Goal: Task Accomplishment & Management: Manage account settings

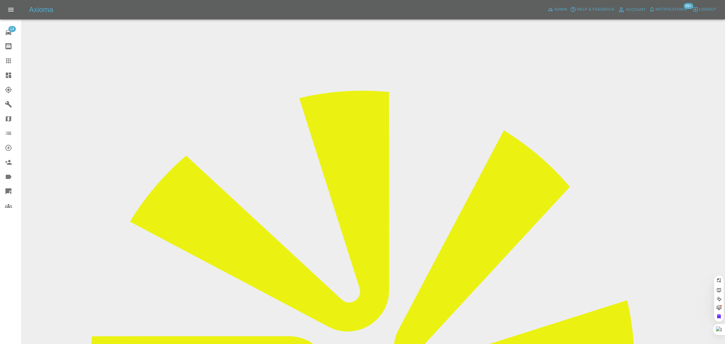
paste input "m1oar@aol.com"
type input "m1oar@aol.com"
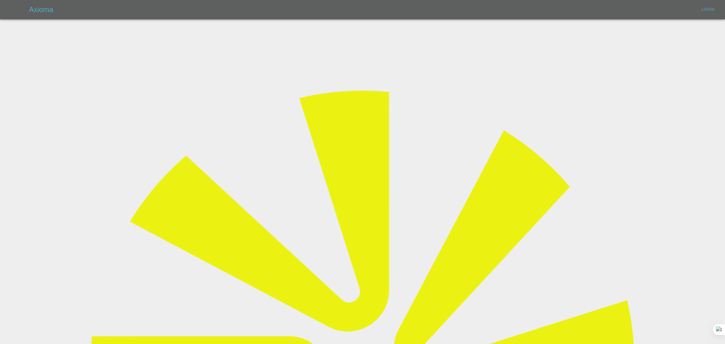
type input "[EMAIL_ADDRESS][DOMAIN_NAME]"
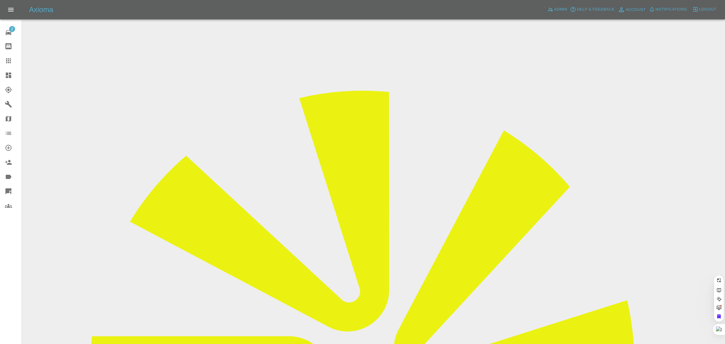
paste input "m1oar@aol.com"
type input "m1oar@aol.com"
click at [3, 262] on div "2 Repair home Bodyshop home Claims Dashboard Explorer Garages Map Organization …" at bounding box center [11, 172] width 22 height 344
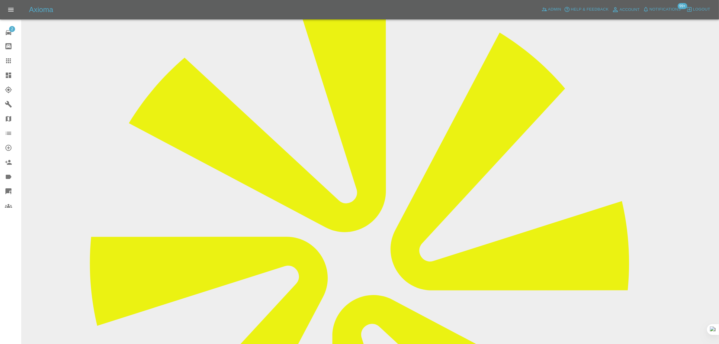
scroll to position [264, 0]
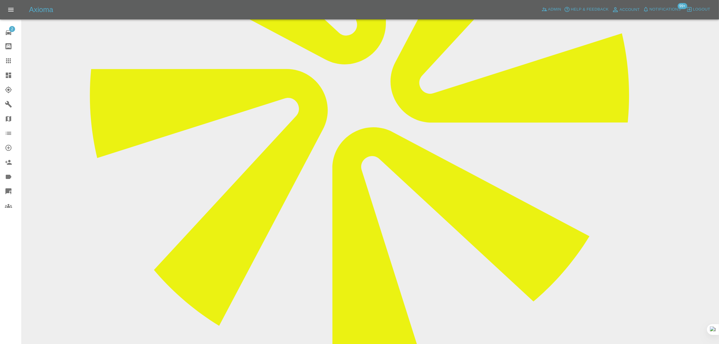
click at [11, 61] on icon at bounding box center [8, 60] width 7 height 7
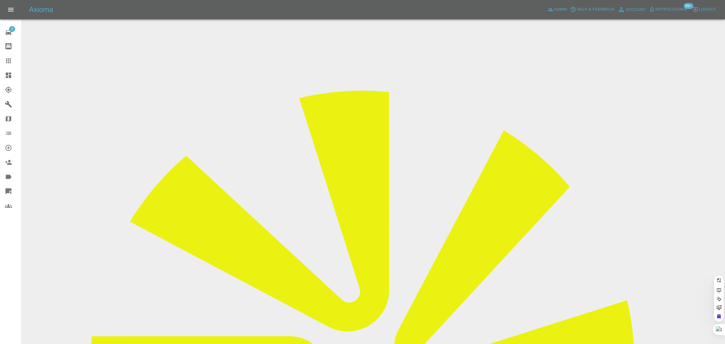
paste input "smu97tdp@hotmail.com"
type input "smu97tdp@hotmail.com"
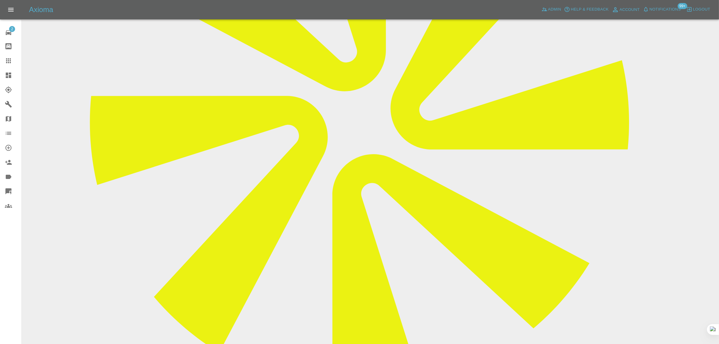
scroll to position [264, 0]
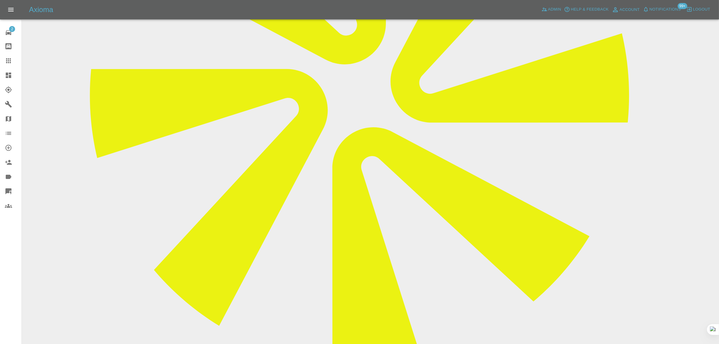
paste textarea "From: smu97tdp@hotmail.com Sent: 2025-08-29 15:37:53.333000+00:00 To: Axioma Es…"
type textarea "From: smu97tdp@hotmail.com Sent: 2025-08-29 15:37:53.333000+00:00 To: Axioma Es…"
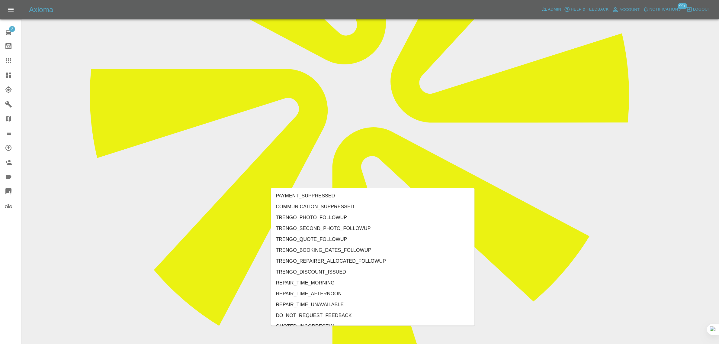
type input "no"
click at [309, 250] on li "REPAIRER_NO_CONTACT" at bounding box center [373, 250] width 204 height 11
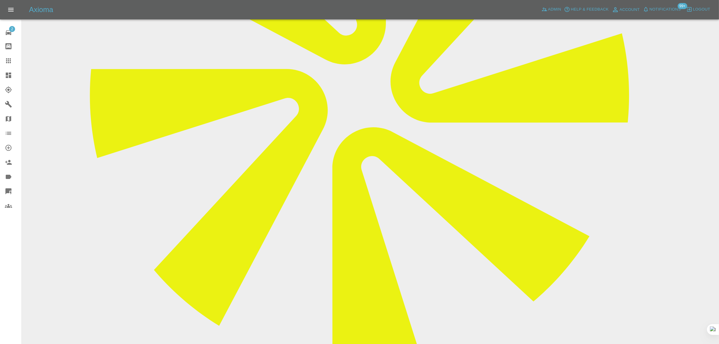
click at [10, 61] on icon at bounding box center [8, 60] width 7 height 7
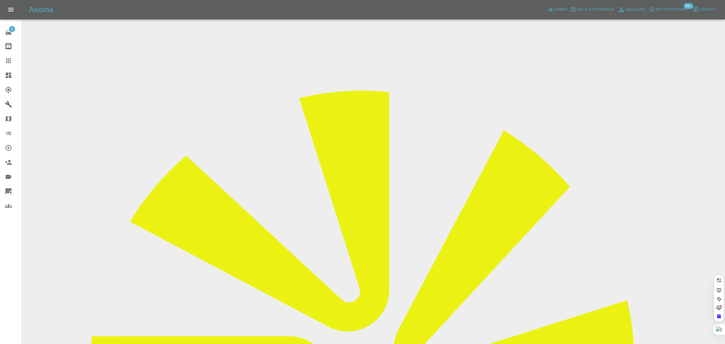
paste input "michaelj.mcevoy@mac.com"
type input "michaelj.mcevoy@mac.com"
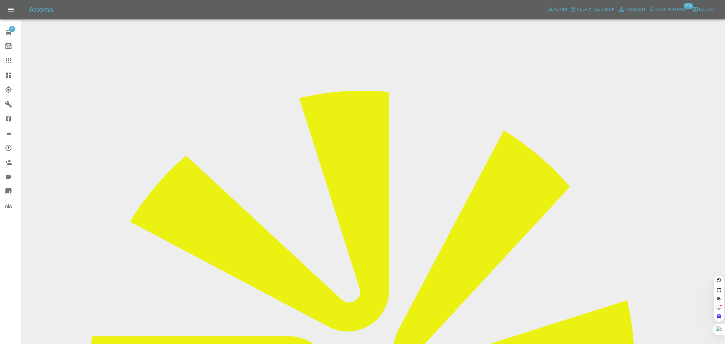
paste input "mjm4info@mac.com"
type input "mjm4info@mac.co"
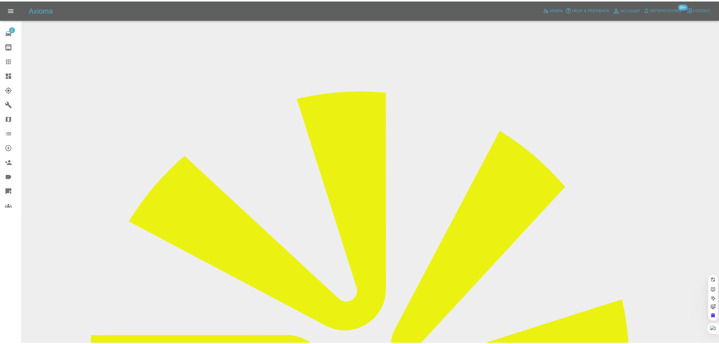
scroll to position [0, 0]
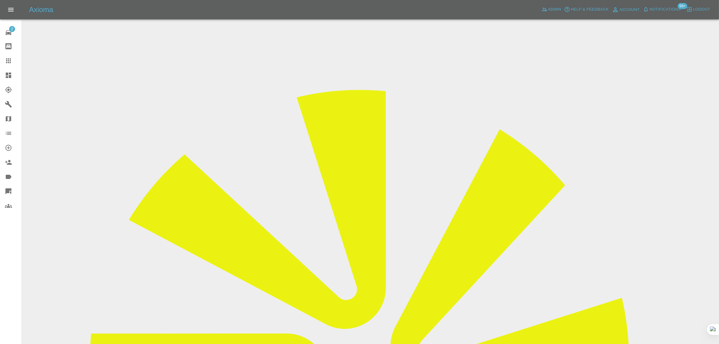
click at [0, 0] on input "Choose images" at bounding box center [0, 0] width 0 height 0
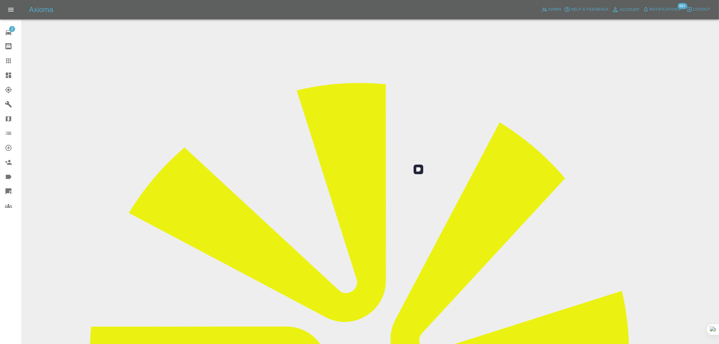
scroll to position [30, 0]
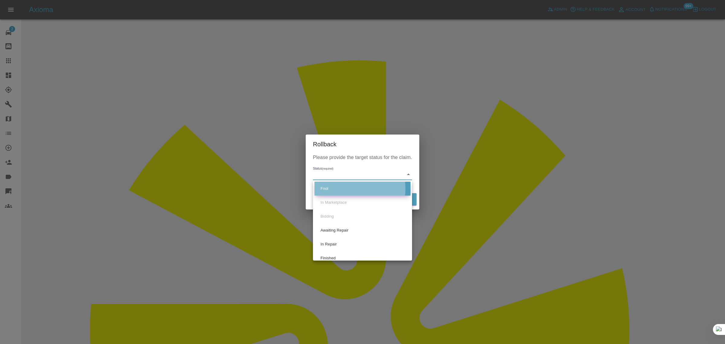
click at [325, 189] on li "Fnol" at bounding box center [363, 189] width 96 height 14
type input "fnol"
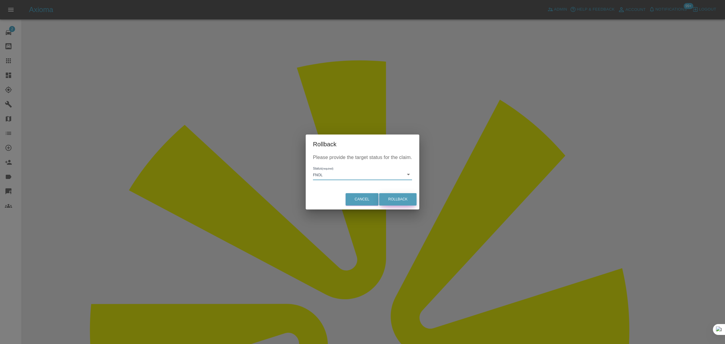
click at [396, 202] on button "Rollback" at bounding box center [397, 199] width 37 height 12
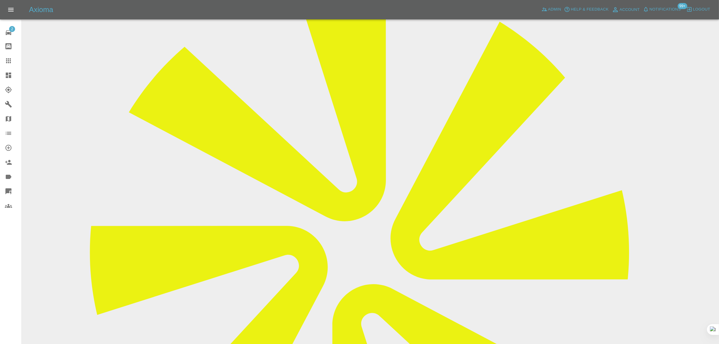
scroll to position [302, 0]
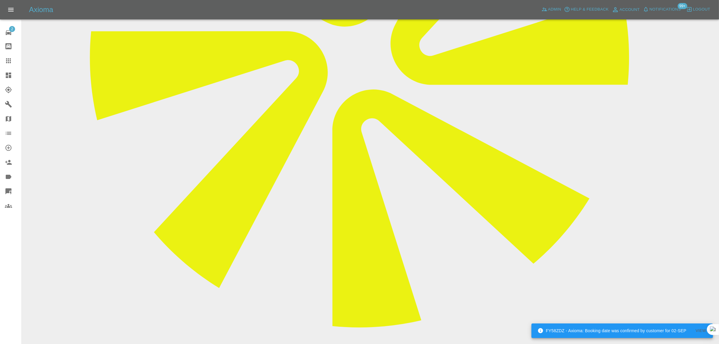
type textarea "02 new images added"
click at [8, 57] on link "Claims" at bounding box center [10, 60] width 21 height 15
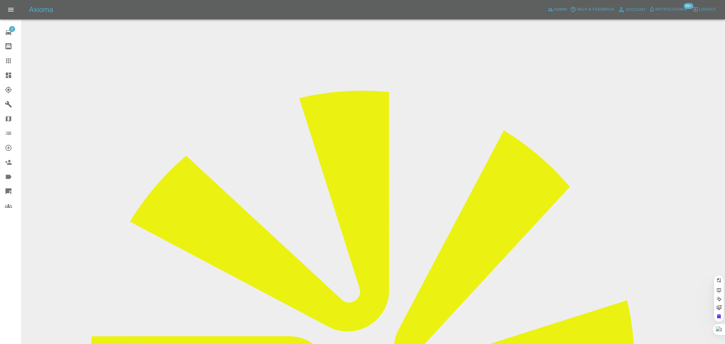
paste input "paulsved@btinternet.com"
type input "paulsved@btinternet.com"
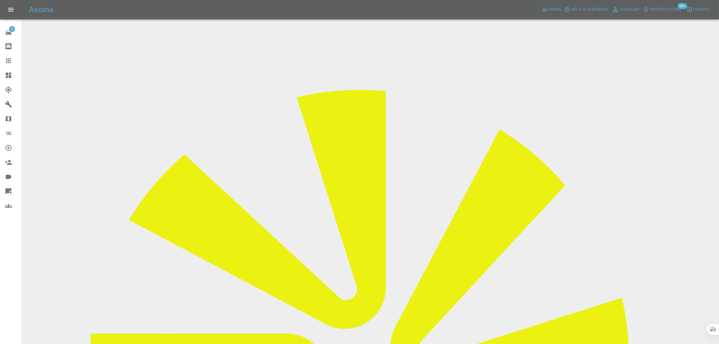
click at [0, 0] on input "Choose images" at bounding box center [0, 0] width 0 height 0
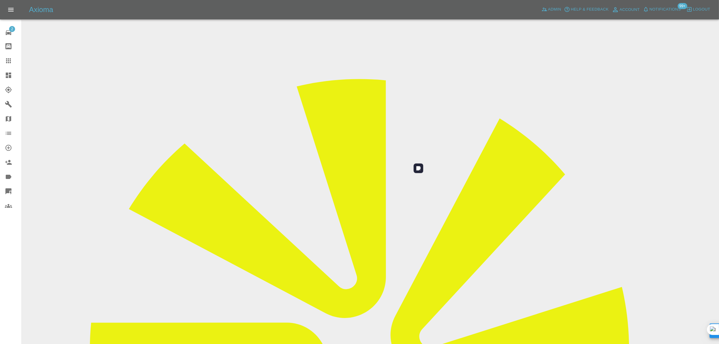
scroll to position [30, 0]
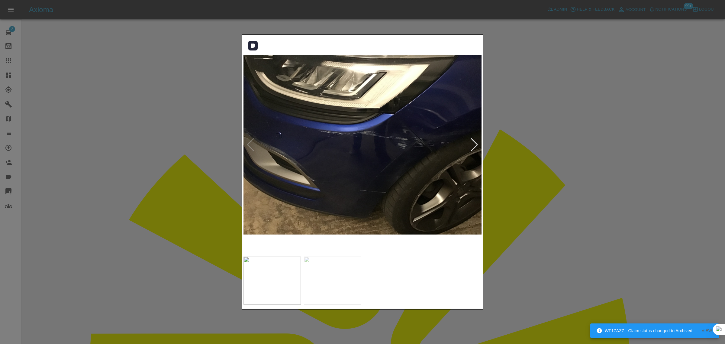
click at [474, 146] on div at bounding box center [474, 144] width 8 height 13
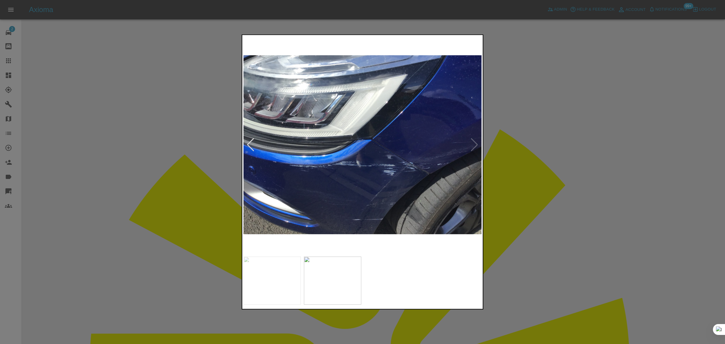
click at [550, 198] on div at bounding box center [362, 172] width 725 height 344
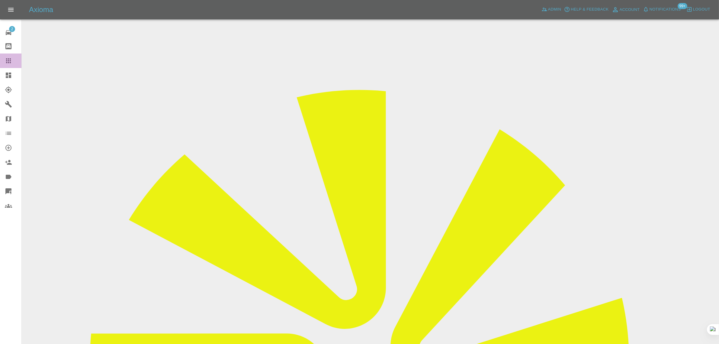
click at [9, 56] on link "Claims" at bounding box center [10, 60] width 21 height 15
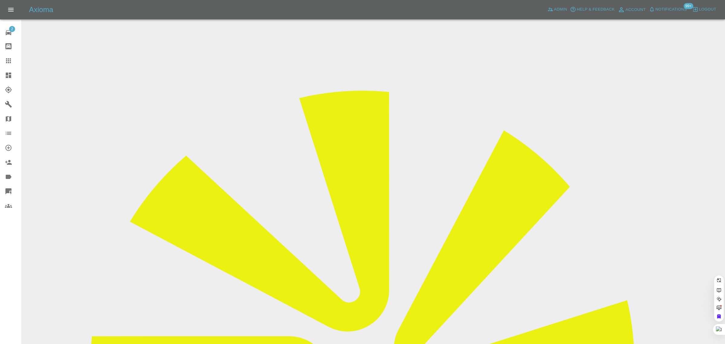
paste input "nikkibicheno@yahoo.co.uk"
type input "nikkibicheno@yahoo.co.uk"
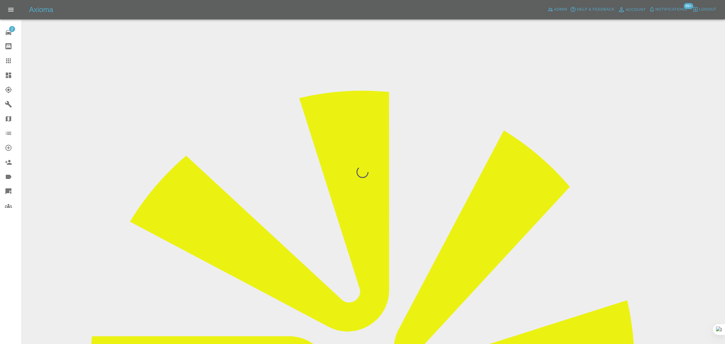
click at [15, 278] on div "2 Repair home Bodyshop home Claims Dashboard Explorer Garages Map Organization …" at bounding box center [11, 172] width 22 height 344
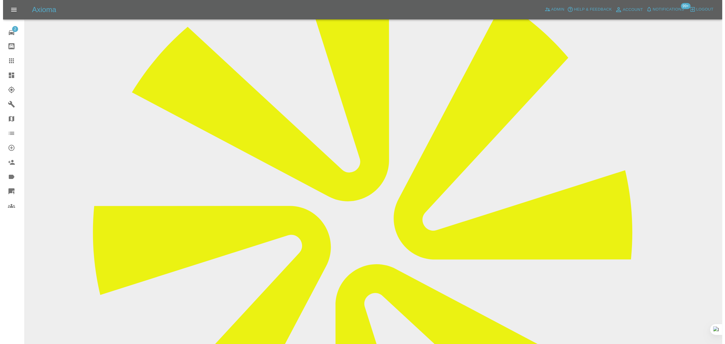
scroll to position [285, 0]
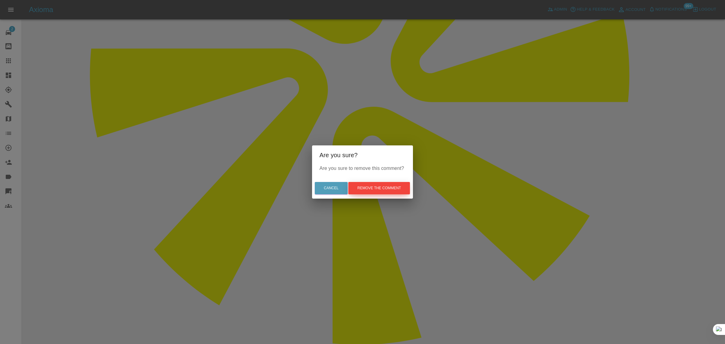
click at [387, 191] on button "Remove the comment" at bounding box center [379, 188] width 62 height 12
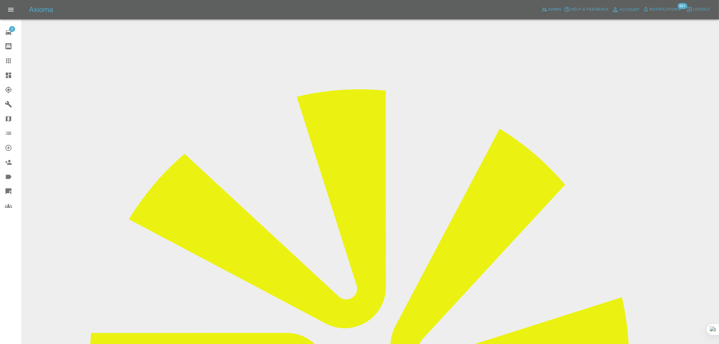
scroll to position [0, 0]
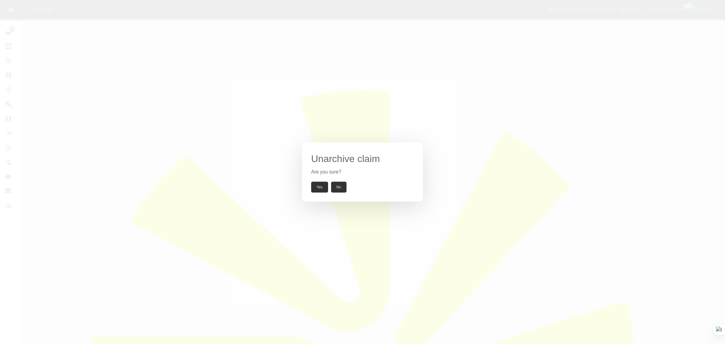
click at [317, 189] on button "Yes" at bounding box center [319, 187] width 17 height 11
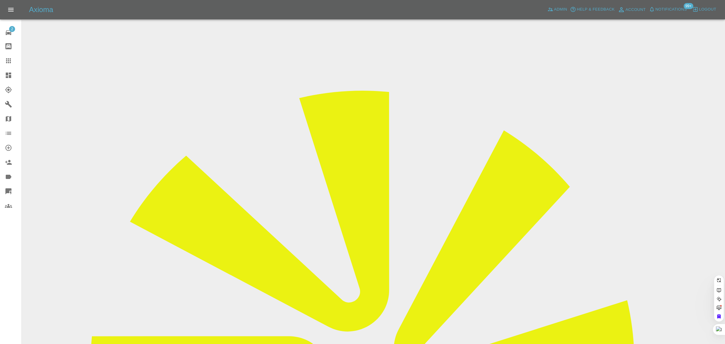
paste input "mjm4info@mac.com"
type input "[EMAIL_ADDRESS][DOMAIN_NAME]"
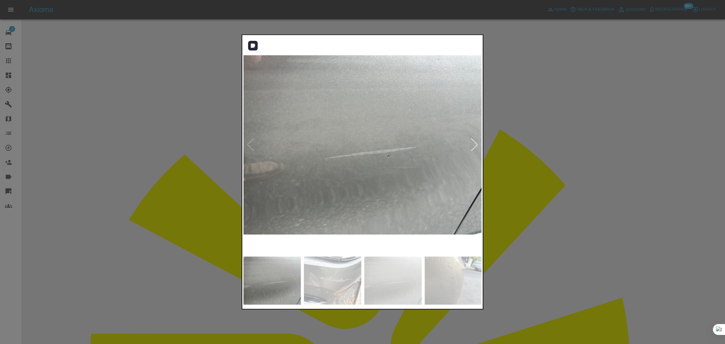
click at [474, 146] on div at bounding box center [474, 144] width 8 height 13
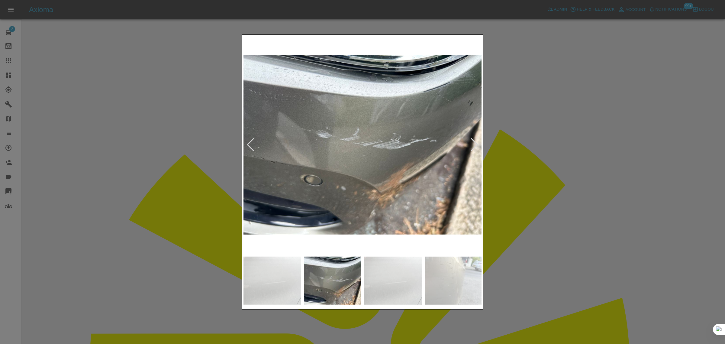
click at [474, 145] on div at bounding box center [474, 144] width 8 height 13
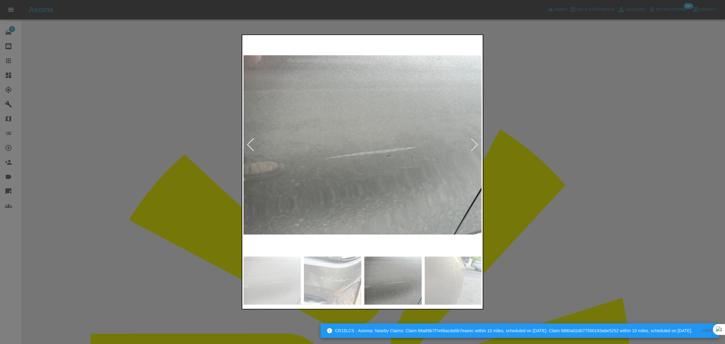
click at [474, 145] on div at bounding box center [474, 144] width 8 height 13
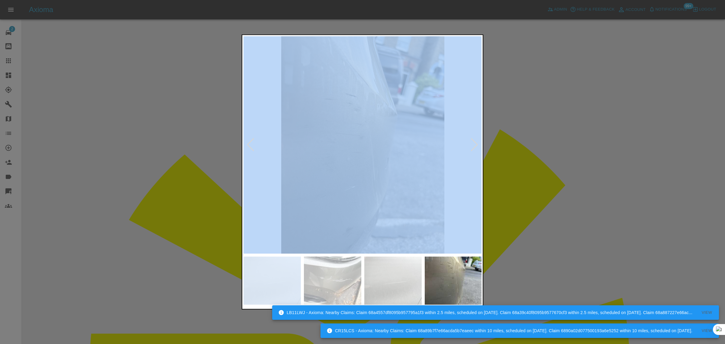
click at [474, 145] on div at bounding box center [474, 144] width 8 height 13
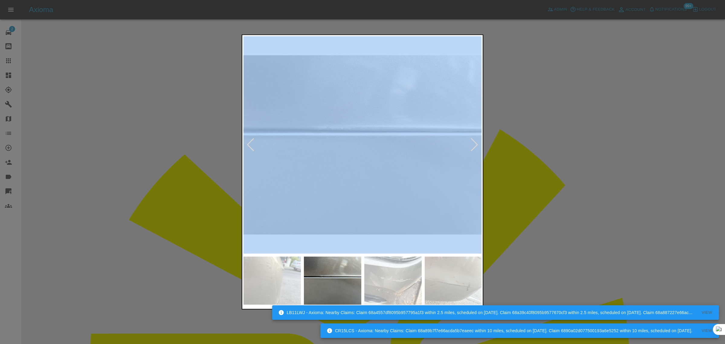
click at [474, 145] on div at bounding box center [474, 144] width 8 height 13
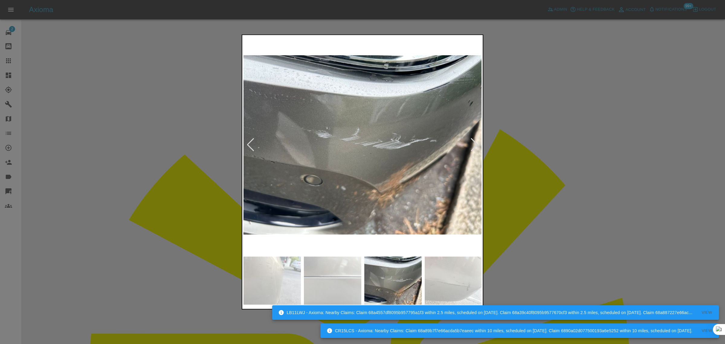
click at [567, 135] on div at bounding box center [362, 172] width 725 height 344
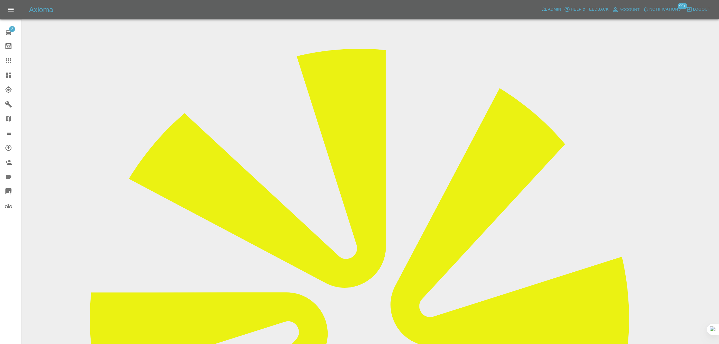
scroll to position [241, 0]
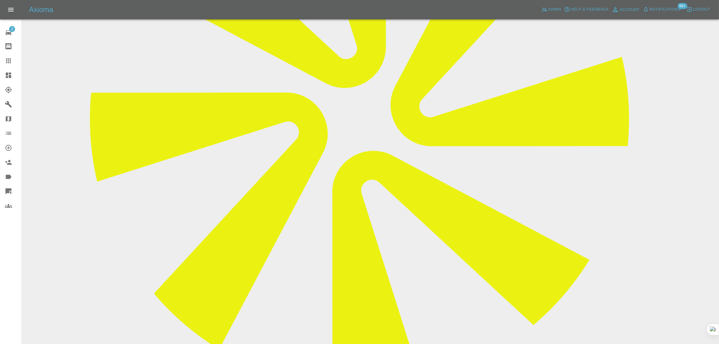
type textarea "dup"
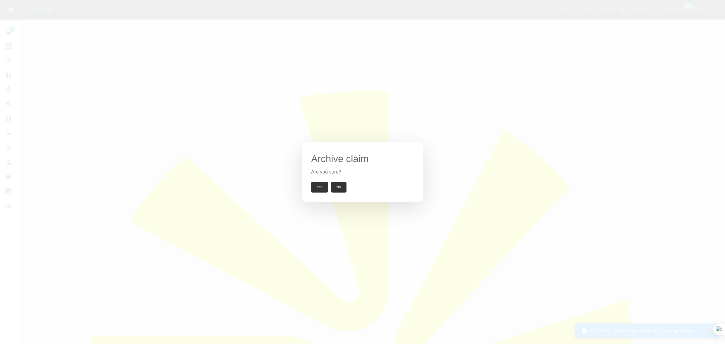
click at [319, 192] on button "Yes" at bounding box center [319, 187] width 17 height 11
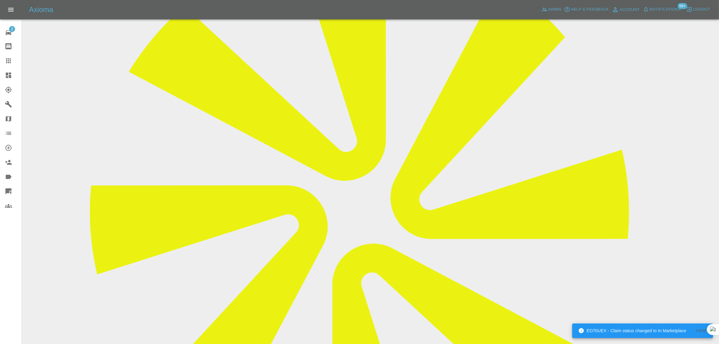
scroll to position [151, 0]
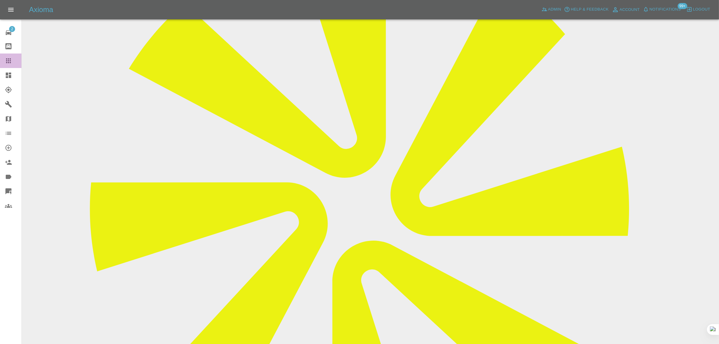
click at [12, 61] on div at bounding box center [13, 60] width 17 height 7
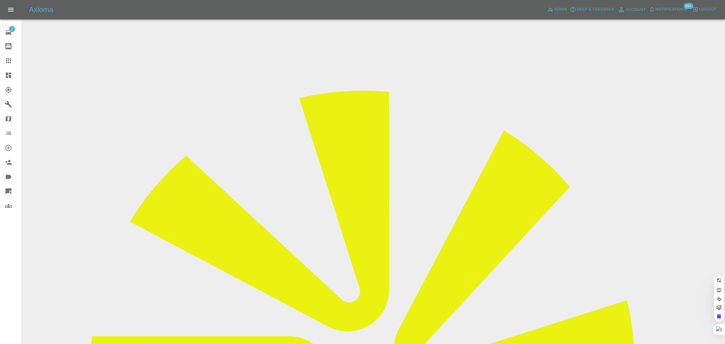
paste input "pjanaway55@gmail.com"
type input "pjanaway55@gmail.com"
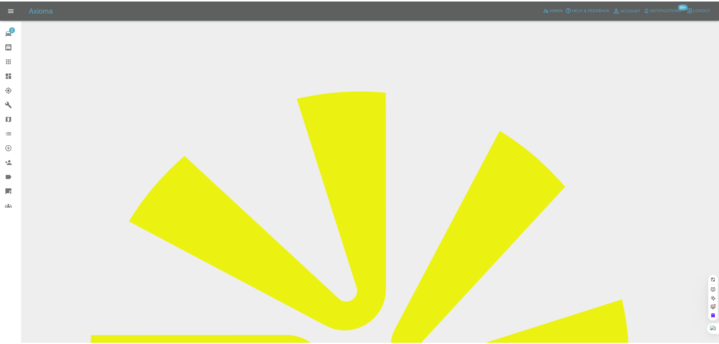
scroll to position [0, 3]
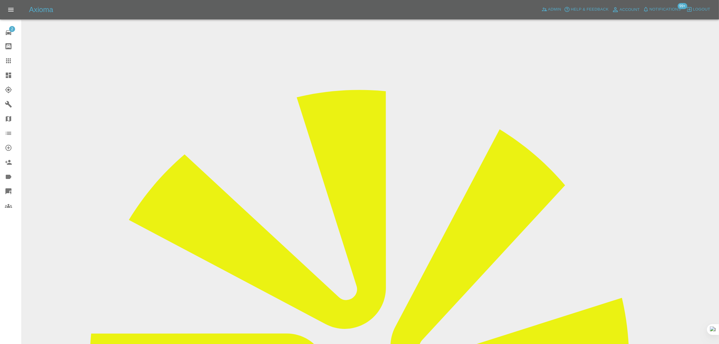
click at [0, 0] on input "Choose images" at bounding box center [0, 0] width 0 height 0
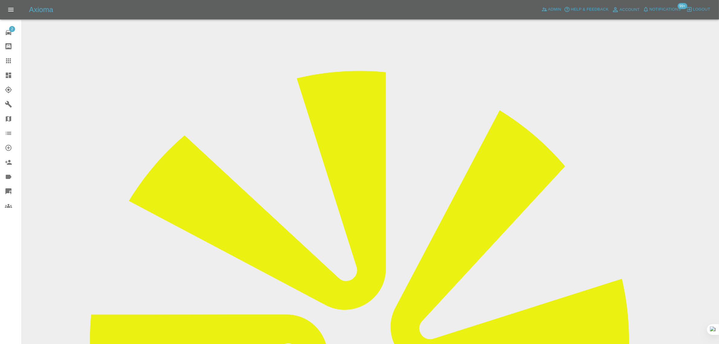
scroll to position [30, 0]
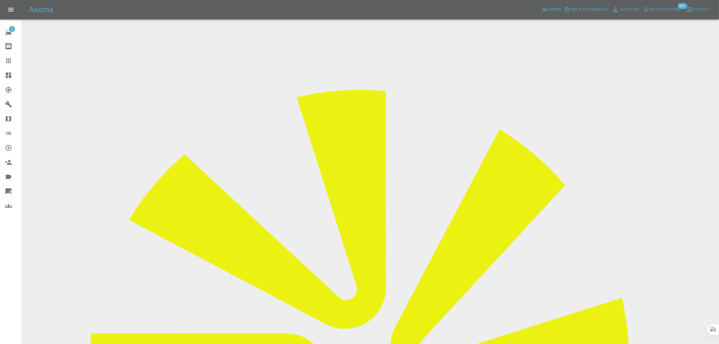
scroll to position [189, 0]
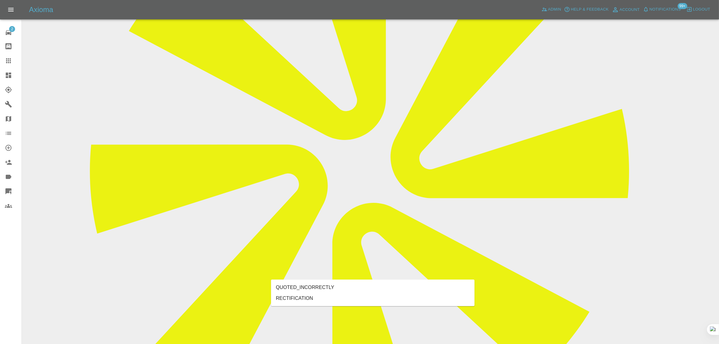
type input "rect"
click at [303, 297] on li "RECTIFICATION" at bounding box center [373, 298] width 204 height 11
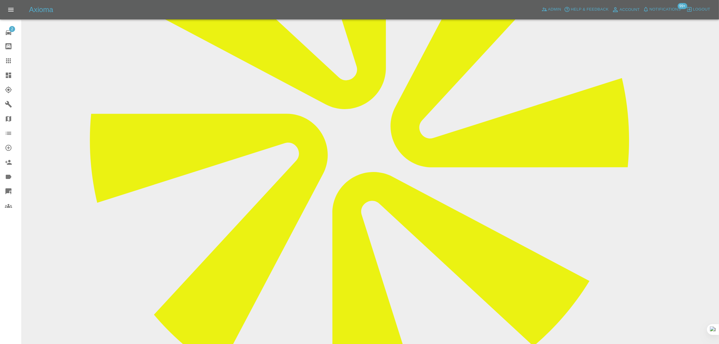
scroll to position [378, 0]
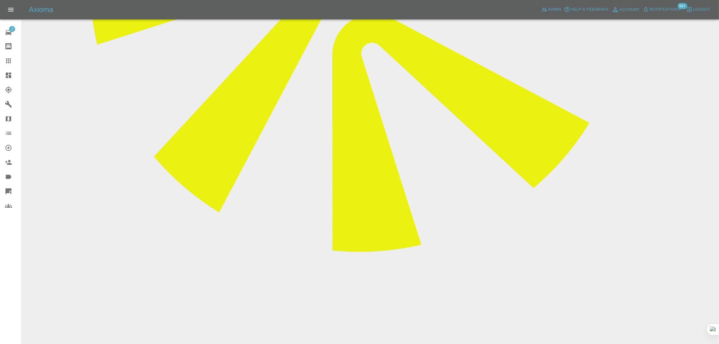
paste textarea "Today I had a repair done to my Hyundai Tucson and I have just moved it on my d…"
type textarea "Today I had a repair done to my Hyundai Tucson and I have just moved it on my d…"
drag, startPoint x: 680, startPoint y: 189, endPoint x: 666, endPoint y: 191, distance: 14.0
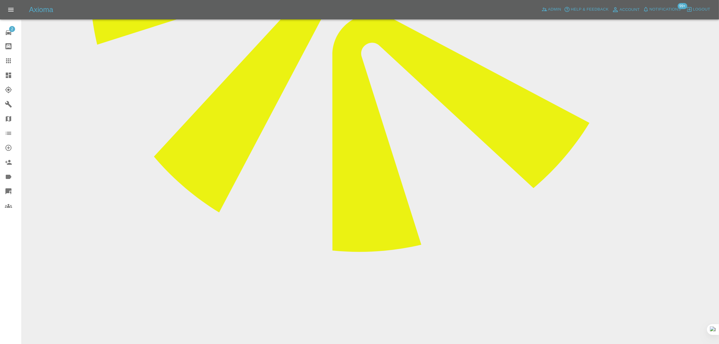
click at [4, 60] on link "Claims" at bounding box center [10, 60] width 21 height 15
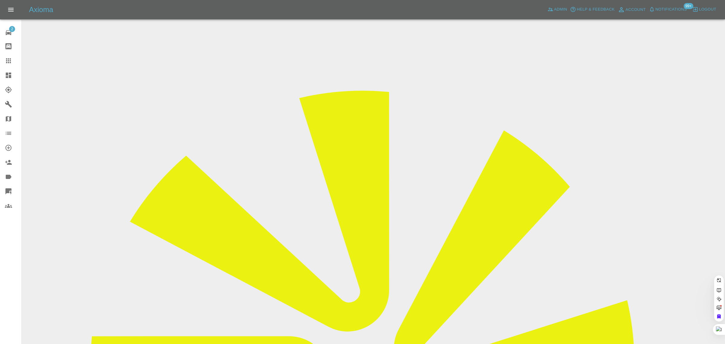
paste input "studio@atelierinteriors.co.uk"
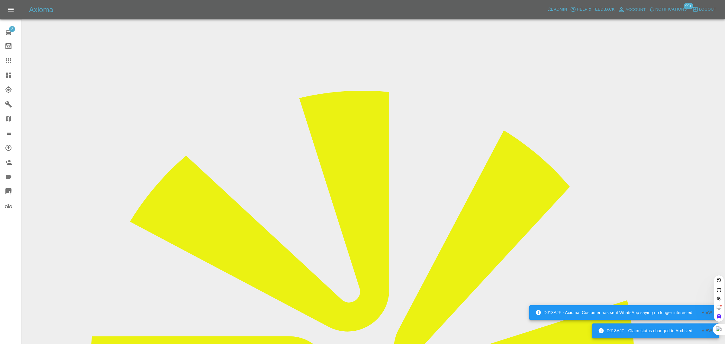
type input "studio@atelierinteriors.co.uk"
click at [10, 65] on link "Claims" at bounding box center [10, 60] width 21 height 15
paste input "botsie11@yahoo.co.uk"
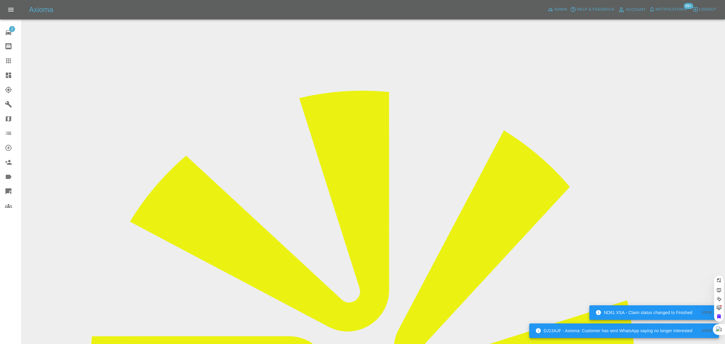
scroll to position [0, 7]
type input "botsie11@yahoo.co.uk"
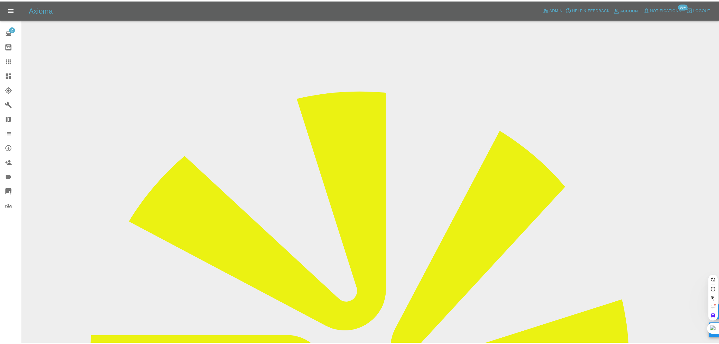
scroll to position [0, 0]
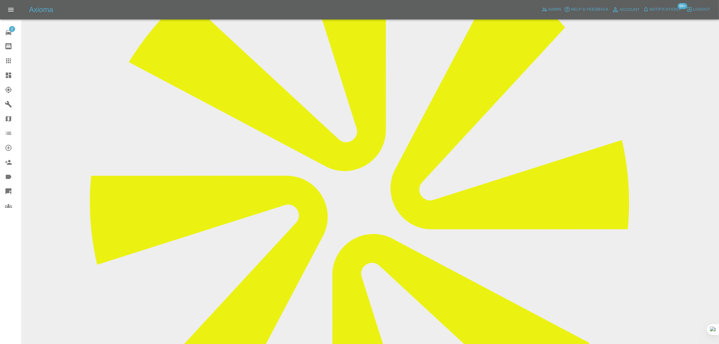
scroll to position [260, 0]
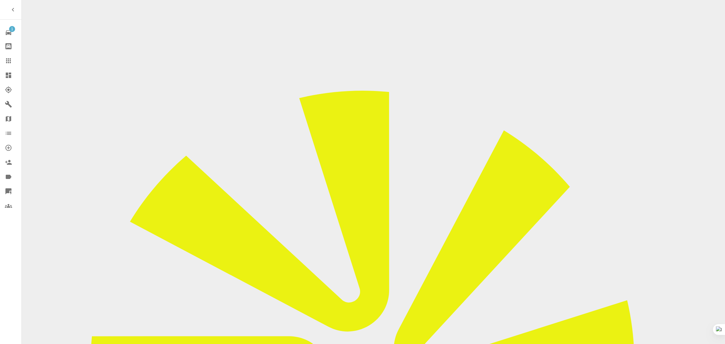
click at [3, 62] on link "Claims" at bounding box center [10, 60] width 21 height 15
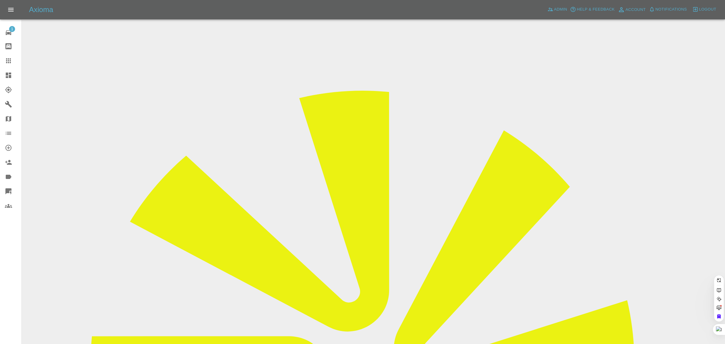
paste input "[EMAIL_ADDRESS][DOMAIN_NAME]"
type input "adrianb246@yahoo.co.u"
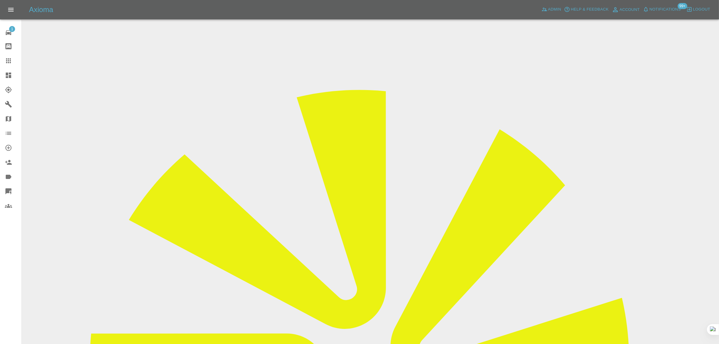
click at [12, 64] on div at bounding box center [13, 60] width 17 height 7
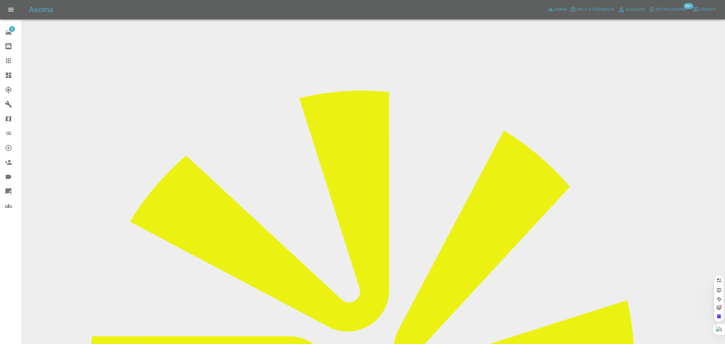
paste input "[EMAIL_ADDRESS][DOMAIN_NAME]"
type input "[EMAIL_ADDRESS][DOMAIN_NAME]"
paste input "[EMAIL_ADDRESS][DOMAIN_NAME]"
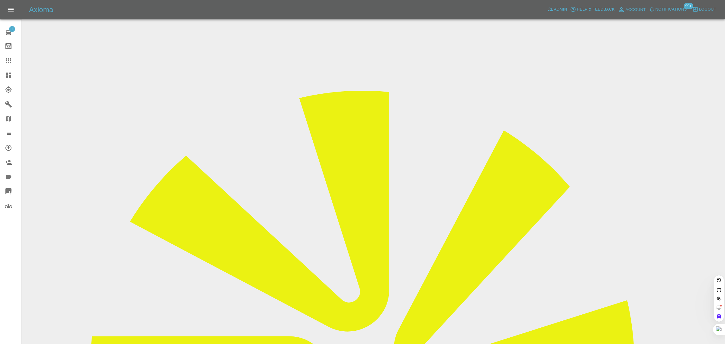
type input "[EMAIL_ADDRESS][DOMAIN_NAME]"
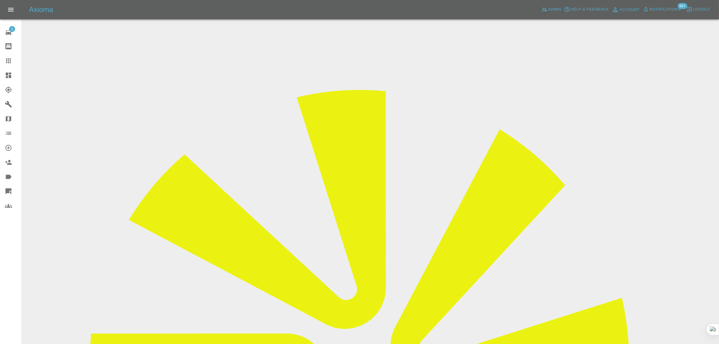
click at [16, 63] on div at bounding box center [13, 60] width 17 height 7
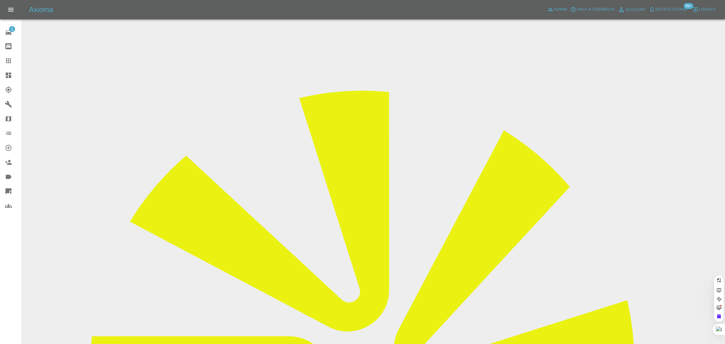
paste input "[EMAIL_ADDRESS][DOMAIN_NAME]"
type input "rosemarietarrant@yahoo.co.uk"
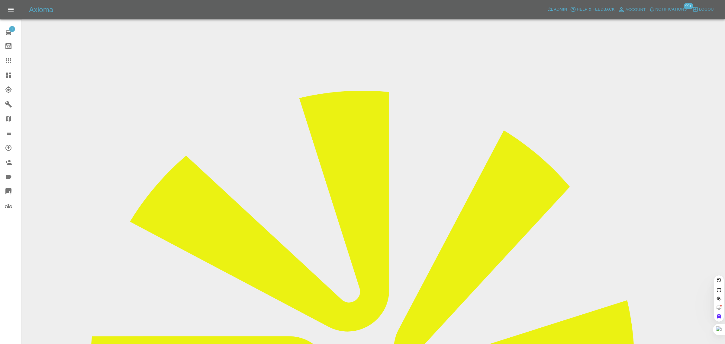
click at [8, 257] on div "1 Repair home Bodyshop home Claims Dashboard Explorer Garages Map Organization …" at bounding box center [11, 172] width 22 height 344
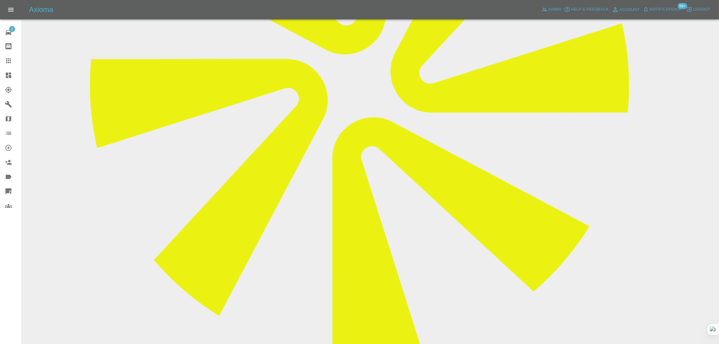
scroll to position [301, 0]
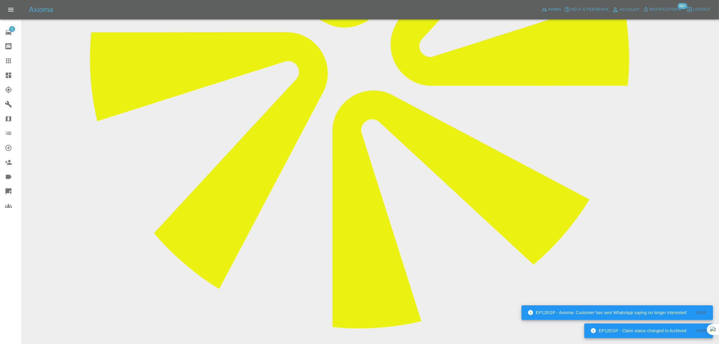
paste textarea "I have been trying to book a date and pay my £38 deposit for my car, I have rec…"
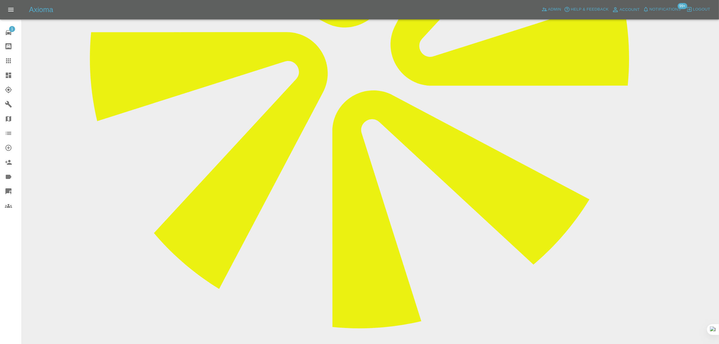
drag, startPoint x: 475, startPoint y: 154, endPoint x: 497, endPoint y: 165, distance: 25.0
type textarea "I have been trying to book a date and pay my £xx deposit for my car, I have rec…"
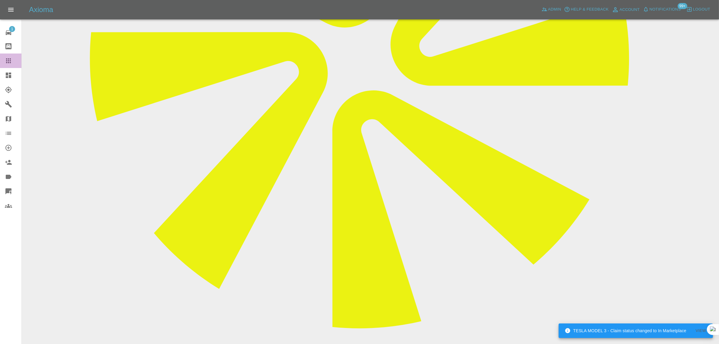
click at [7, 56] on link "Claims" at bounding box center [10, 60] width 21 height 15
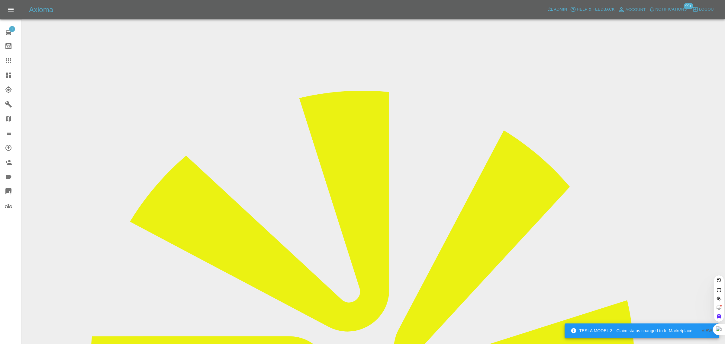
paste input "WN68 AOS"
type input "WN68 AOS"
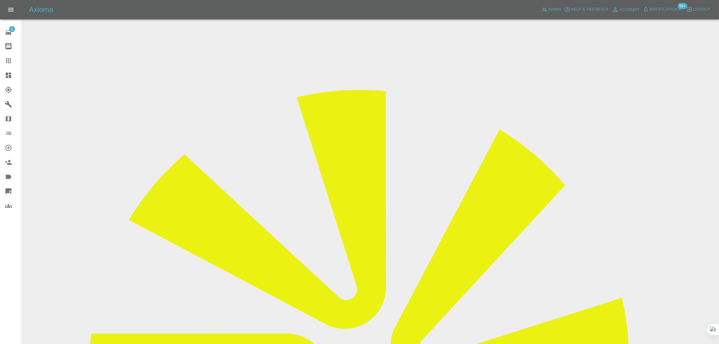
click at [12, 62] on div at bounding box center [13, 60] width 17 height 7
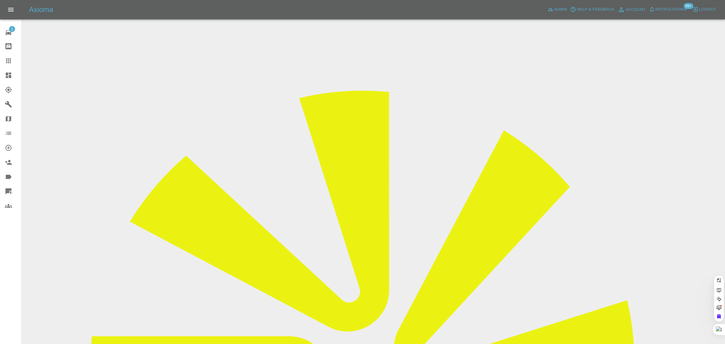
paste input "stepm886@aol.com"
type input "stepm886@aol.com"
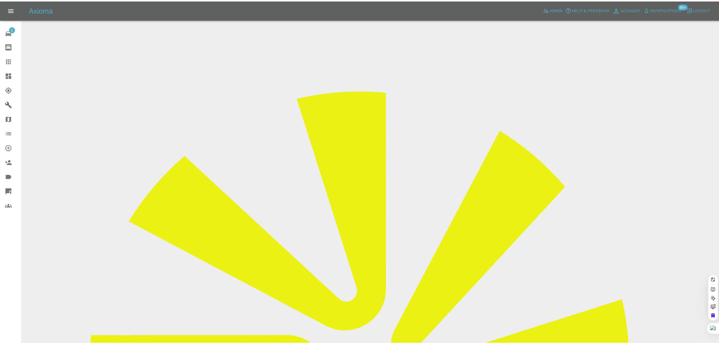
scroll to position [0, 0]
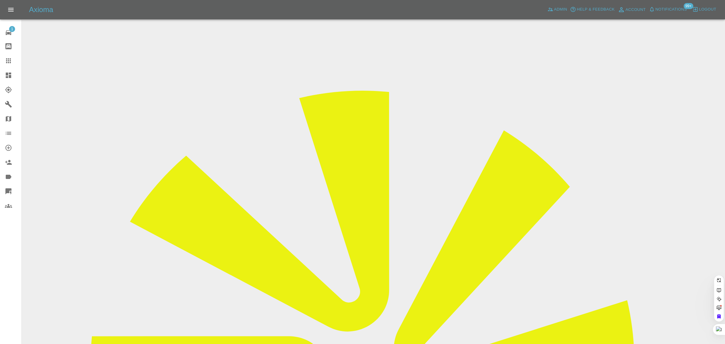
click at [5, 251] on div "1 Repair home Bodyshop home Claims Dashboard Explorer Garages Map Organization …" at bounding box center [11, 172] width 22 height 344
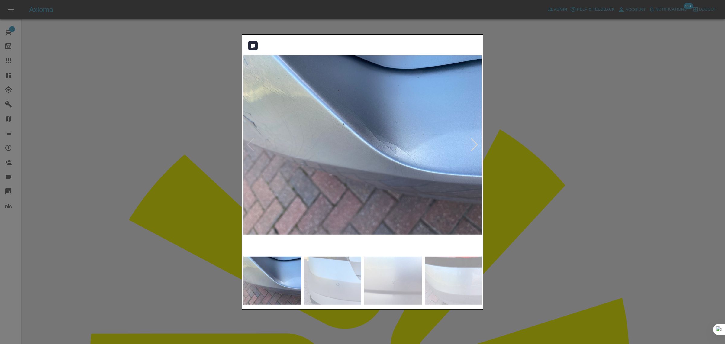
click at [473, 145] on div at bounding box center [474, 144] width 8 height 13
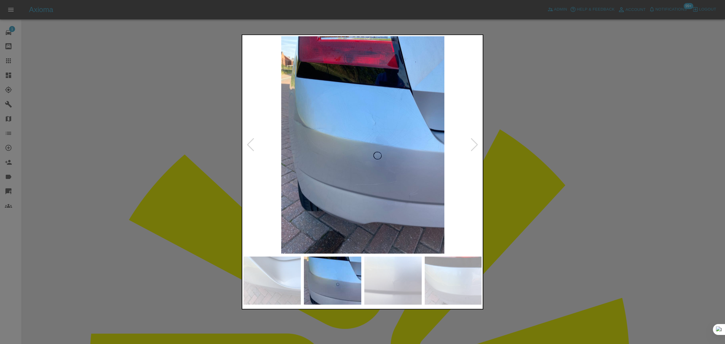
click at [473, 145] on div at bounding box center [474, 144] width 8 height 13
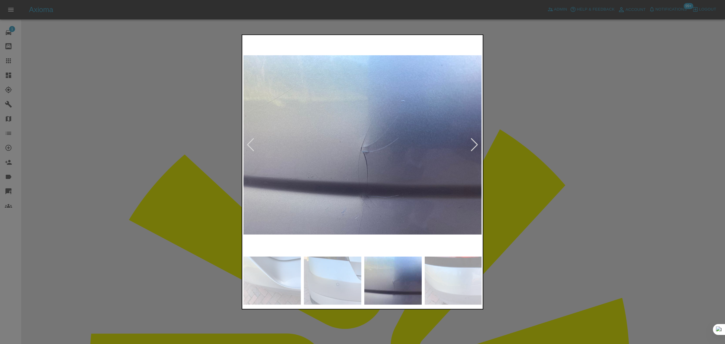
click at [473, 145] on div at bounding box center [474, 144] width 8 height 13
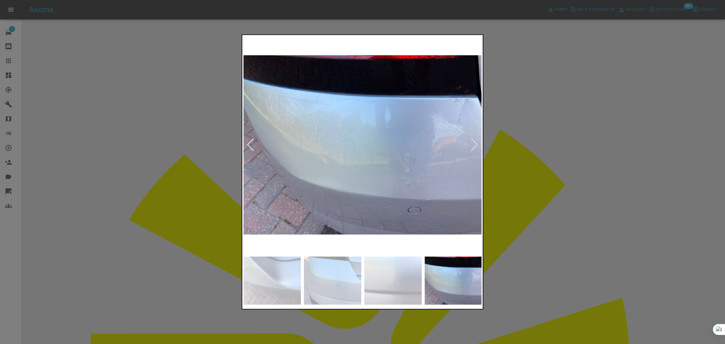
click at [473, 145] on div at bounding box center [474, 144] width 8 height 13
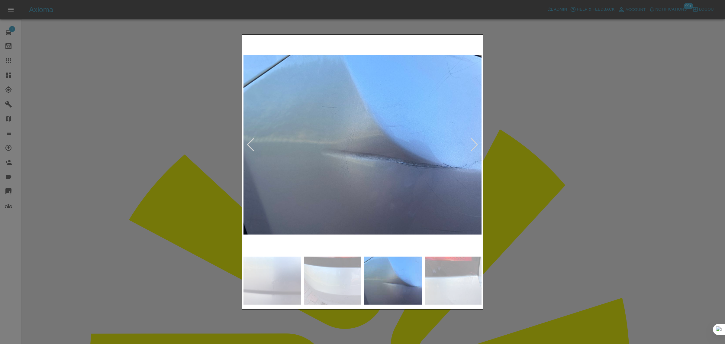
click at [473, 145] on div at bounding box center [474, 144] width 8 height 13
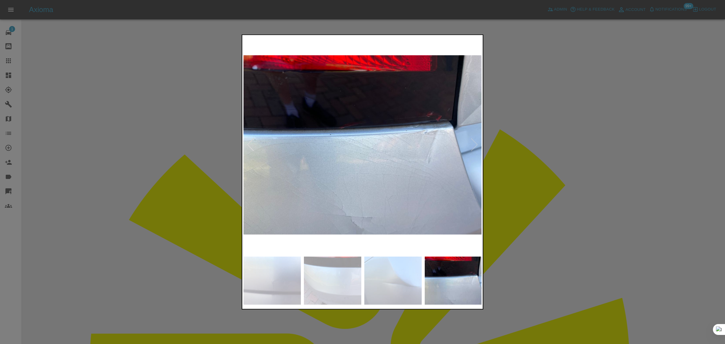
click at [565, 176] on div at bounding box center [362, 172] width 725 height 344
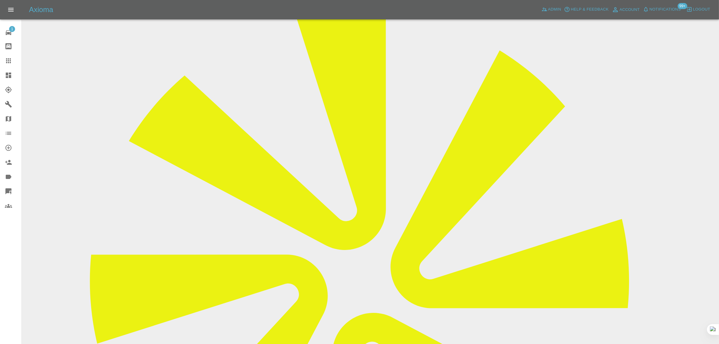
scroll to position [252, 0]
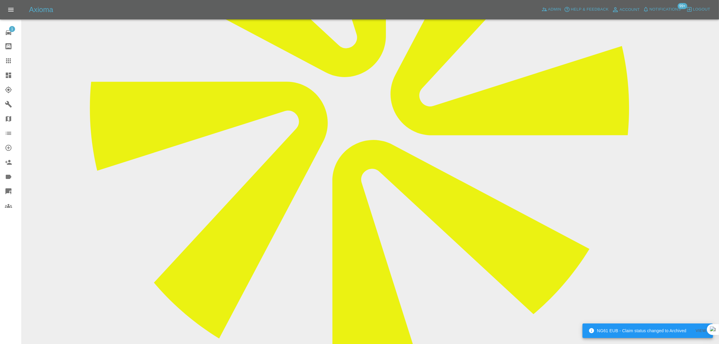
click at [6, 57] on icon at bounding box center [8, 60] width 7 height 7
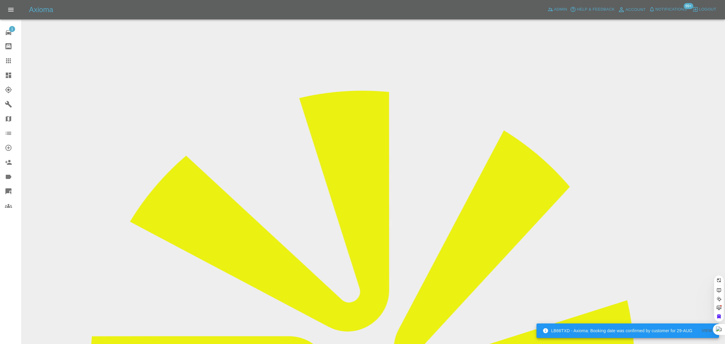
paste input "kevan139@aol.com"
type input "kevan139@aol.com"
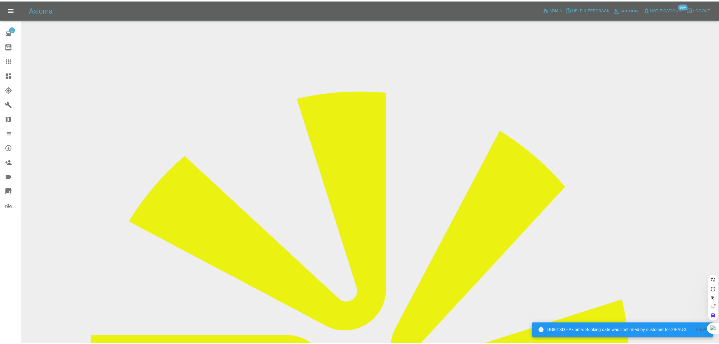
scroll to position [0, 0]
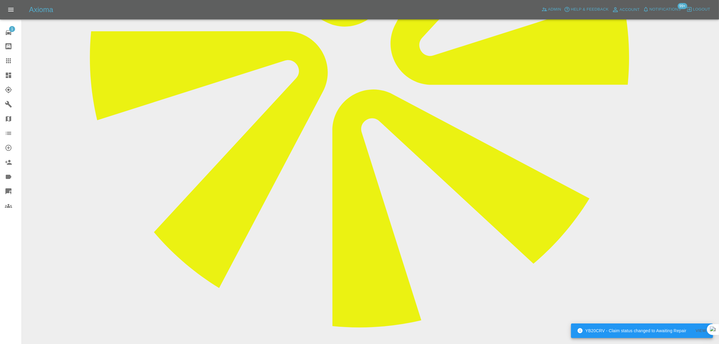
scroll to position [38, 0]
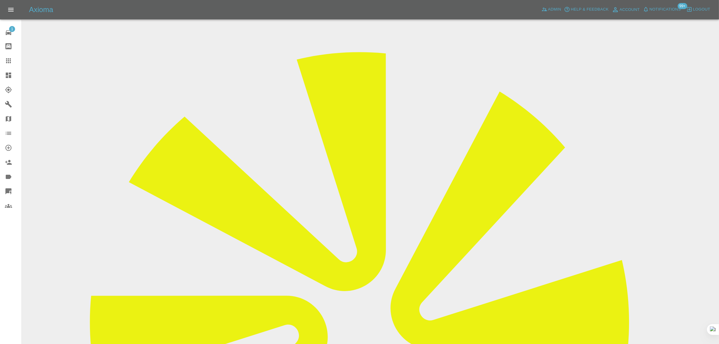
click at [11, 60] on icon at bounding box center [8, 60] width 7 height 7
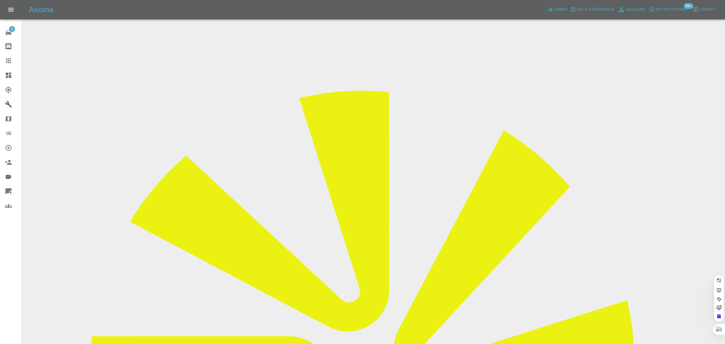
paste input "umangcshah@yahoo.com"
type input "umangcshah@yahoo.co"
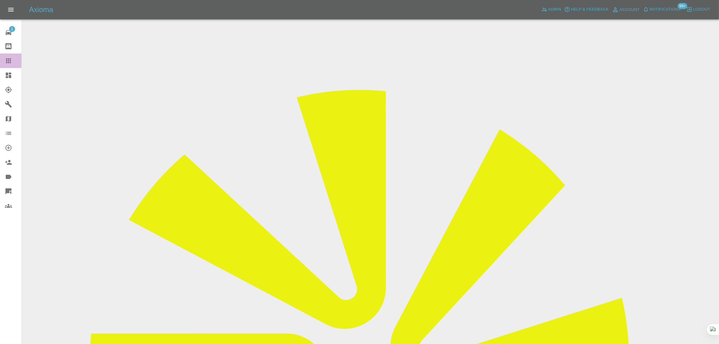
click at [8, 57] on icon at bounding box center [8, 60] width 7 height 7
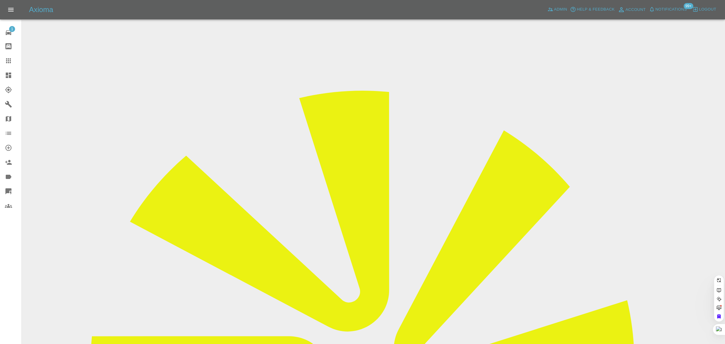
paste input "j_m_wyatt@hotmail.com"
type input "j_m_wyatt@hotmail.com"
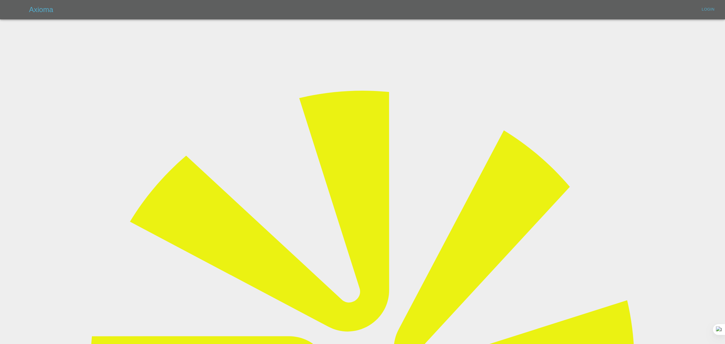
type input "bookkeeping@fifoaccounting.com"
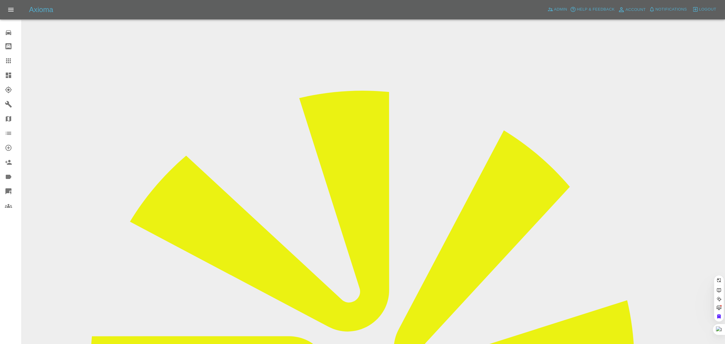
paste input "j_m_wyatt@hotmail.com"
type input "j_m_wyatt@hotmail.com"
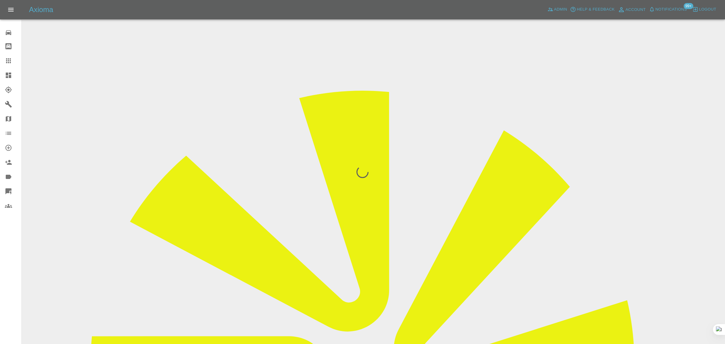
click at [7, 265] on div "0 Repair home Bodyshop home Claims Dashboard Explorer Garages Map Organization …" at bounding box center [11, 172] width 22 height 344
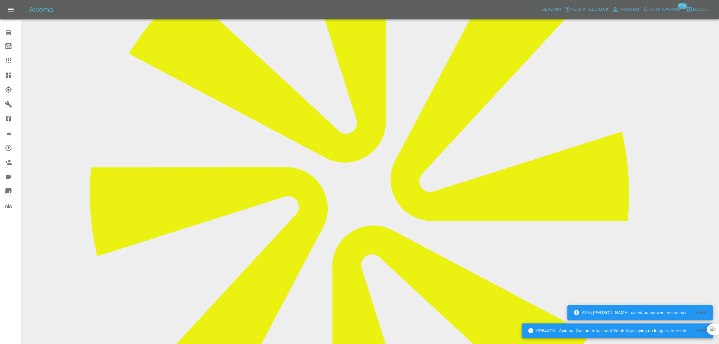
scroll to position [318, 0]
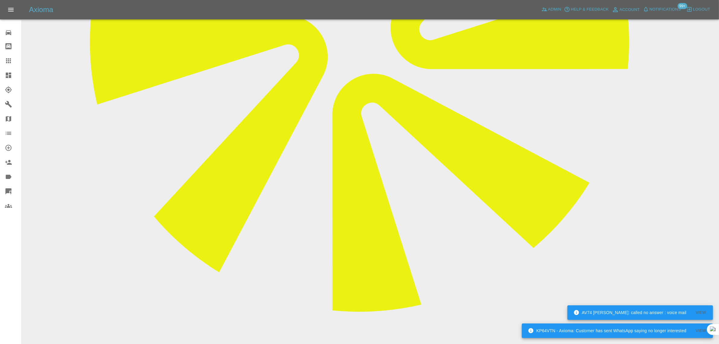
paste textarea "Price gone up too much. We have other quotes lower. Thank you"
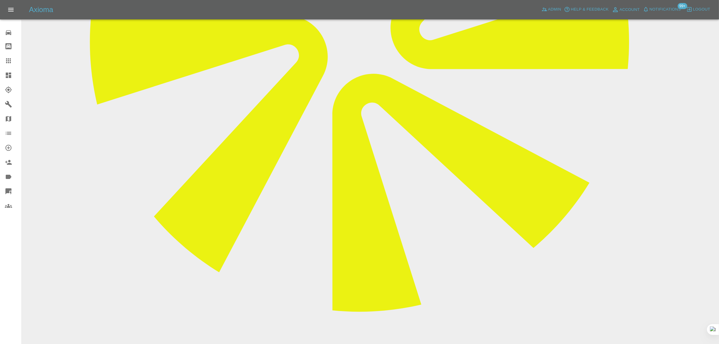
type textarea "Price gone up too much. We have other quotes lower. Thank you"
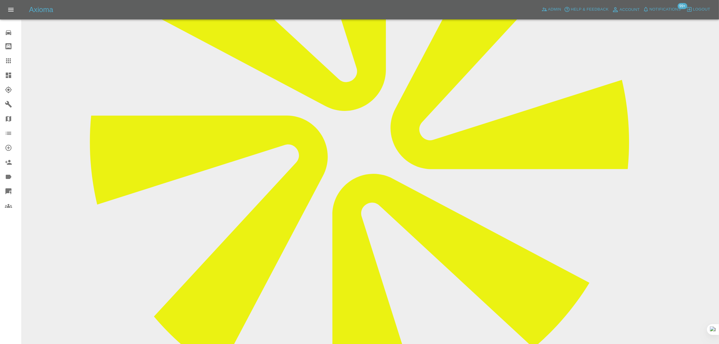
scroll to position [91, 0]
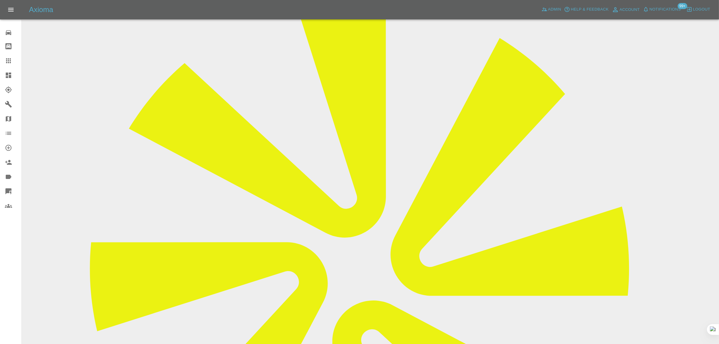
click at [7, 62] on icon at bounding box center [8, 60] width 5 height 5
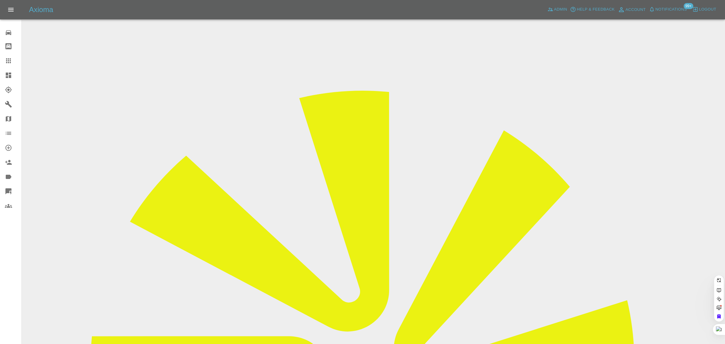
paste input "ahsaanhussain@hotmail.com"
type input "ahsaanhussain@hotmail.com"
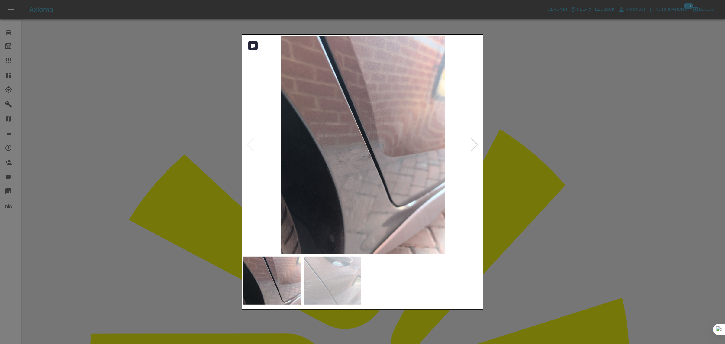
click at [474, 149] on div at bounding box center [474, 144] width 8 height 13
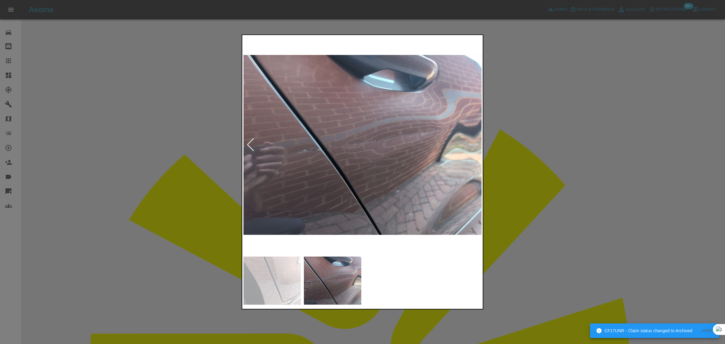
click at [564, 160] on div at bounding box center [362, 172] width 725 height 344
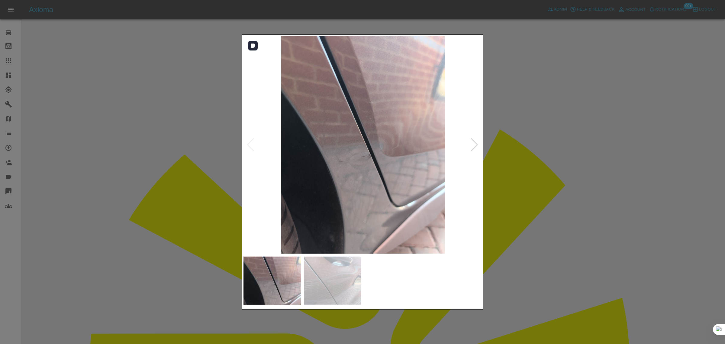
click at [473, 144] on div at bounding box center [474, 144] width 8 height 13
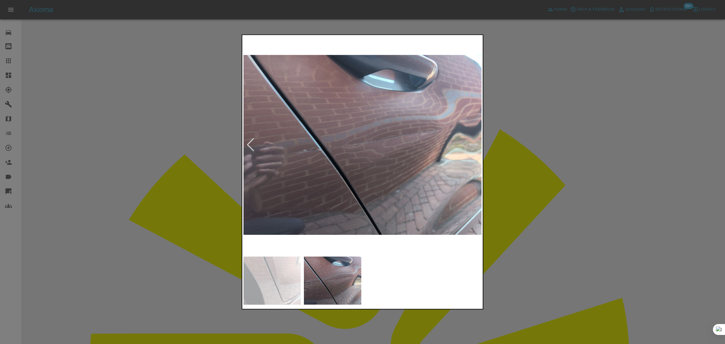
click at [571, 189] on div at bounding box center [362, 172] width 725 height 344
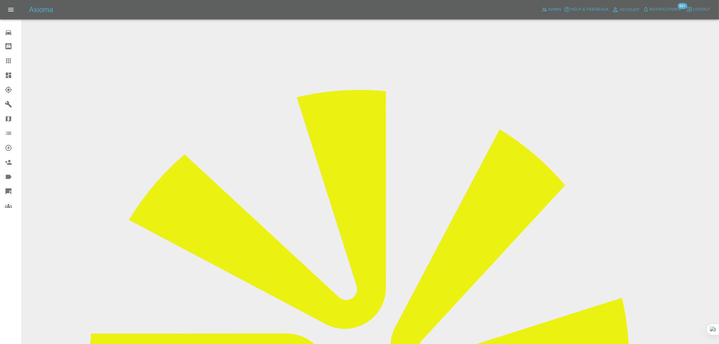
click at [7, 62] on icon at bounding box center [8, 60] width 7 height 7
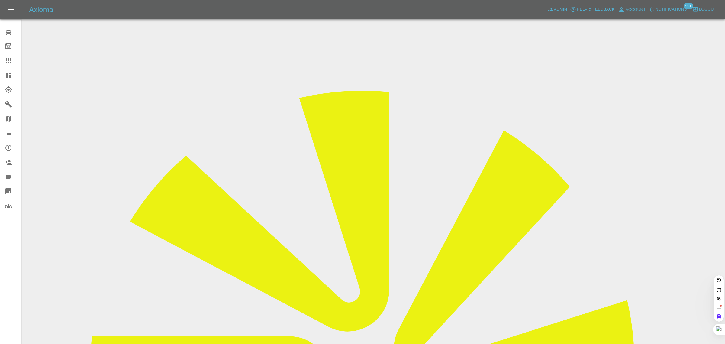
paste input "na2808@outlook.com"
type input "na2808@outlook.com"
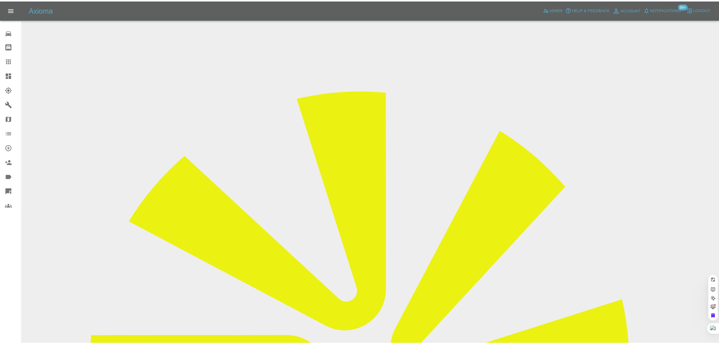
scroll to position [0, 0]
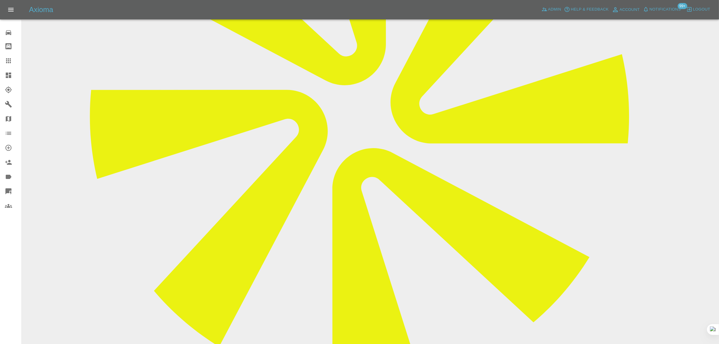
scroll to position [76, 0]
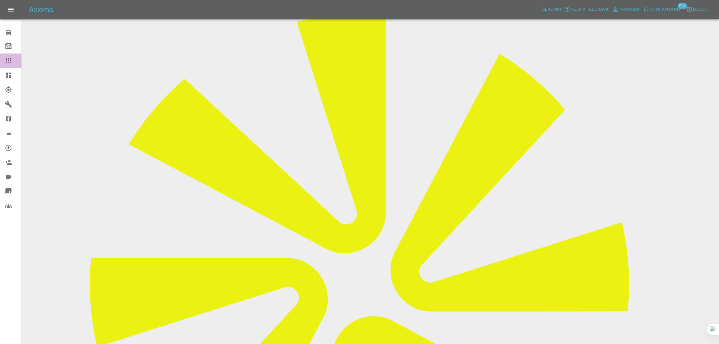
click at [8, 60] on icon at bounding box center [8, 60] width 7 height 7
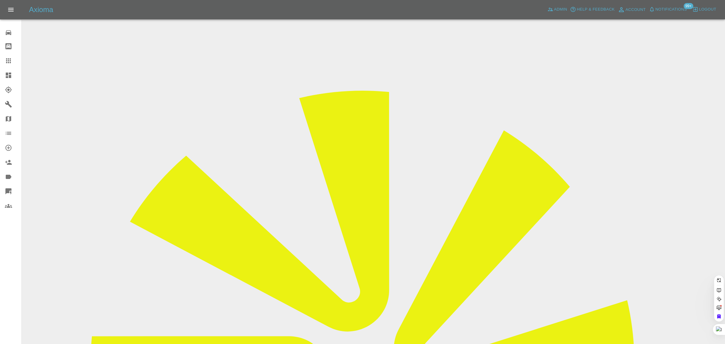
paste input "lesfowler40@btinternet.com"
type input "lesfowler40@btinternet.com"
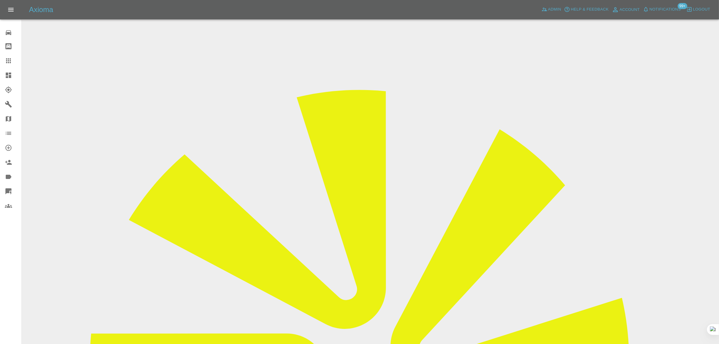
click at [0, 0] on input "Choose images" at bounding box center [0, 0] width 0 height 0
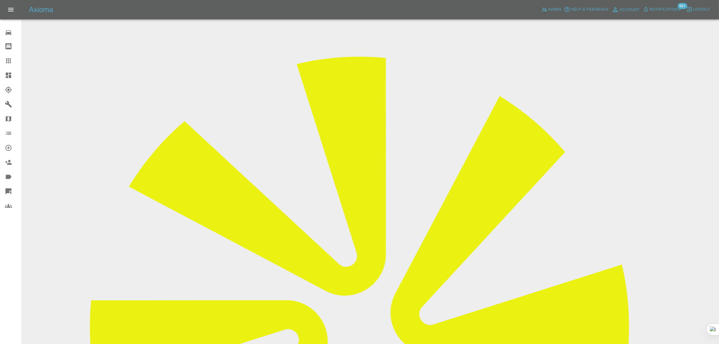
scroll to position [38, 0]
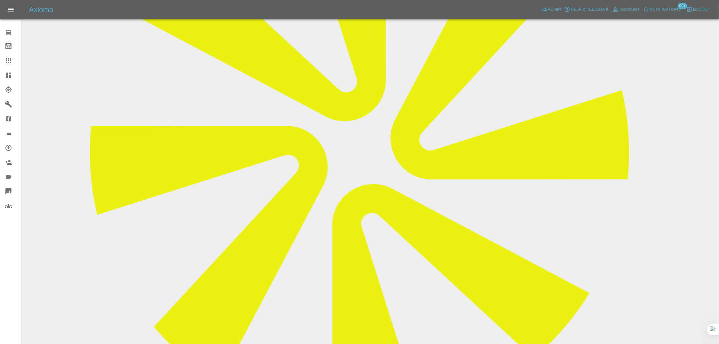
scroll to position [227, 0]
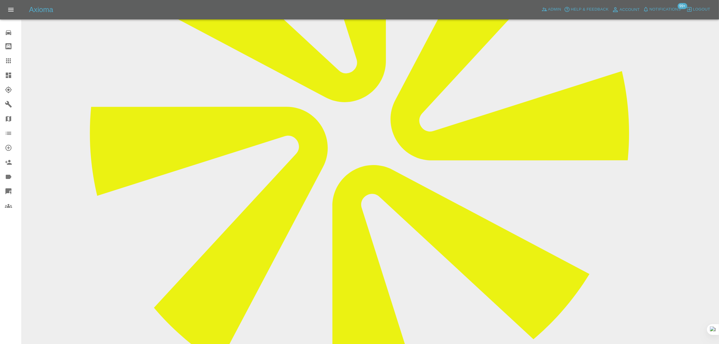
paste textarea "I had my car repaired on the 11/7/25 and the paint seems to have faded and chan…"
type textarea "I had my car repaired on the 11/7/25 and the paint seems to have faded and chan…"
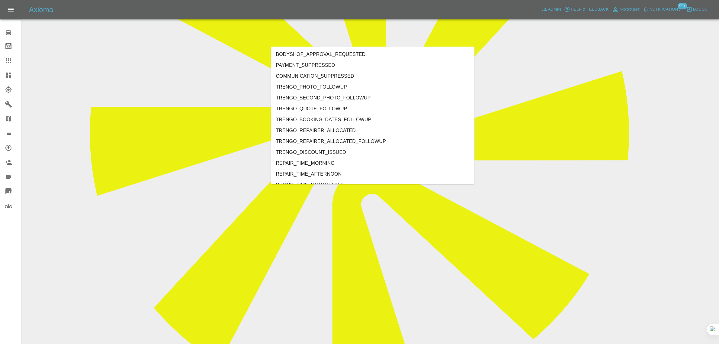
type input "rec"
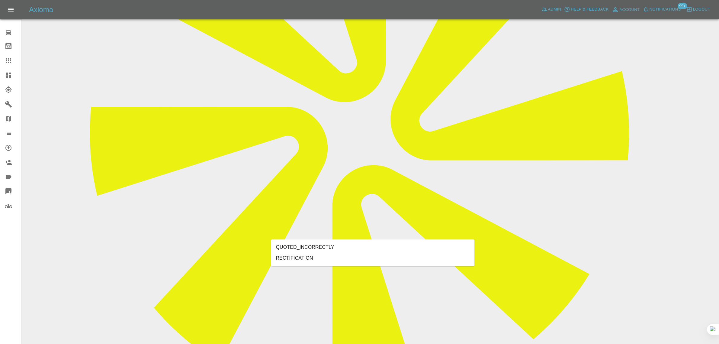
click at [303, 254] on li "RECTIFICATION" at bounding box center [373, 258] width 204 height 11
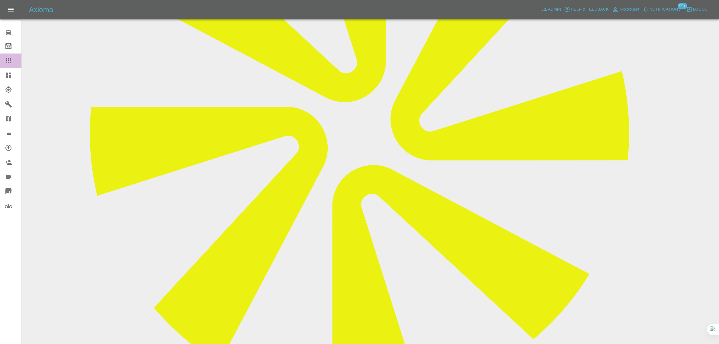
click at [9, 61] on icon at bounding box center [8, 60] width 7 height 7
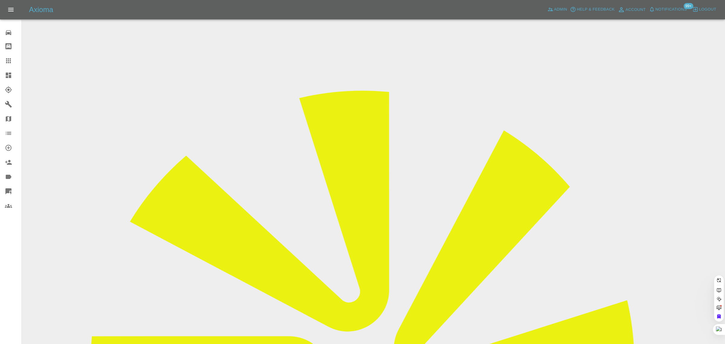
paste input "simoncunningham@me.com"
type input "simoncunningham@me.co"
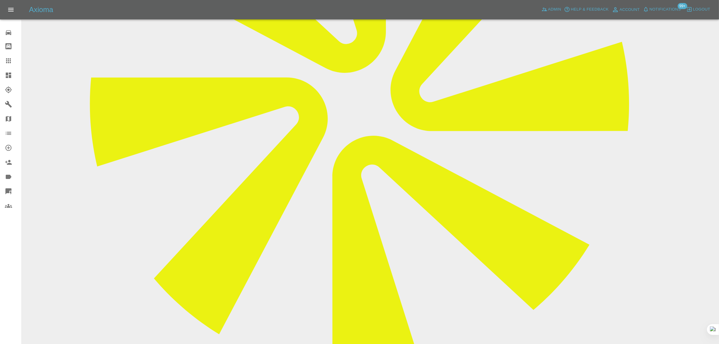
scroll to position [264, 0]
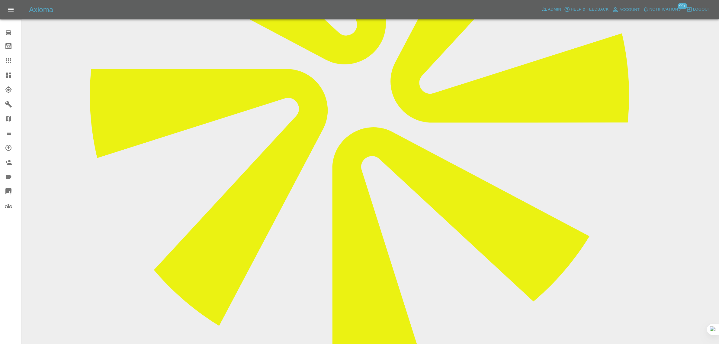
paste textarea "I was told by your guy Richard by text that he would be here today and yet agai…"
type textarea "I was told by your guy Richard by text that he would be here today and yet agai…"
click at [12, 56] on link "Claims" at bounding box center [10, 60] width 21 height 15
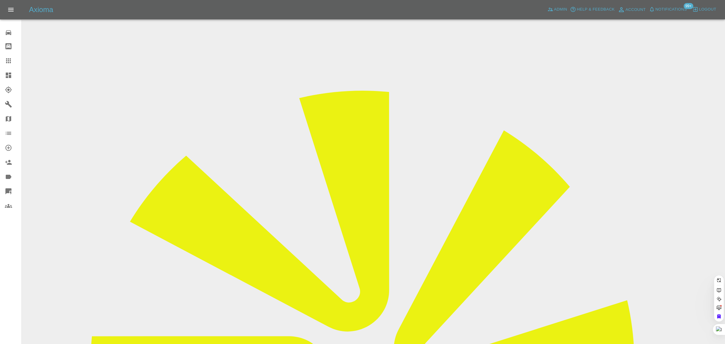
paste input "g.agasee@yahoo.com"
type input "g.agasee@yahoo.com"
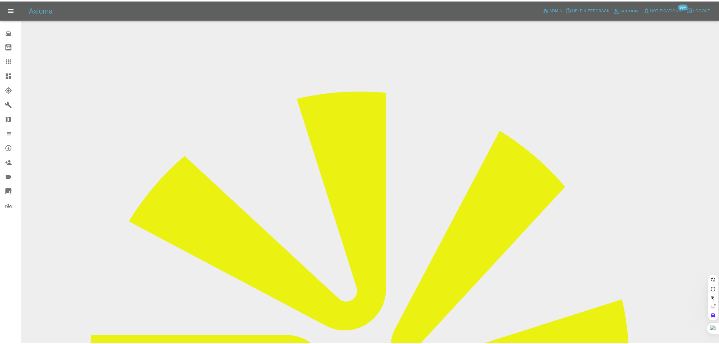
scroll to position [0, 0]
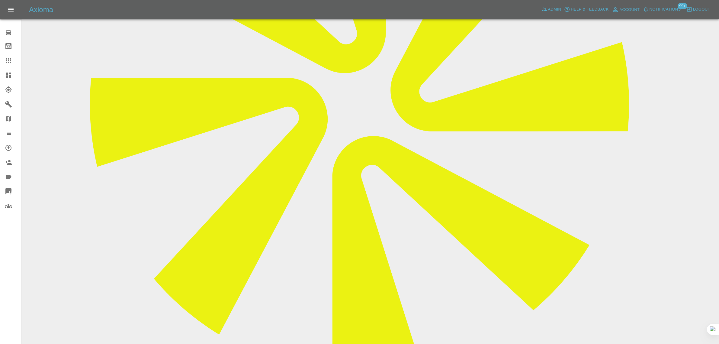
scroll to position [264, 0]
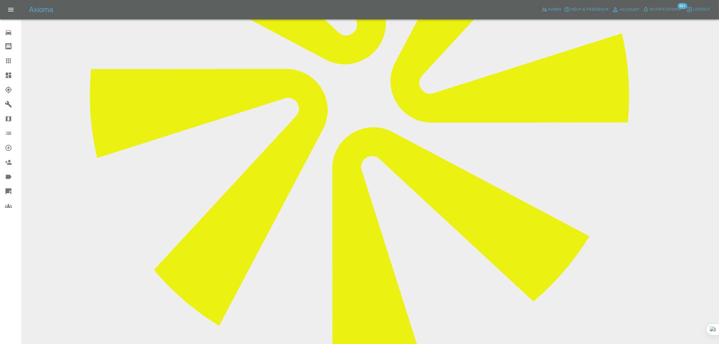
paste textarea "We would like to re-book from quote on this email address Regards Gerard"
type textarea "We would like to re-book from quote on this email address Regards Gerard"
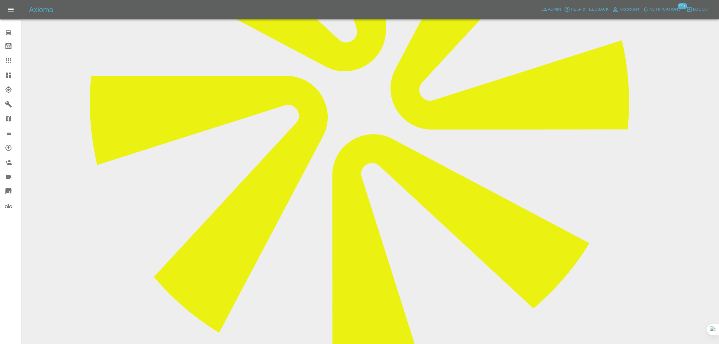
scroll to position [302, 0]
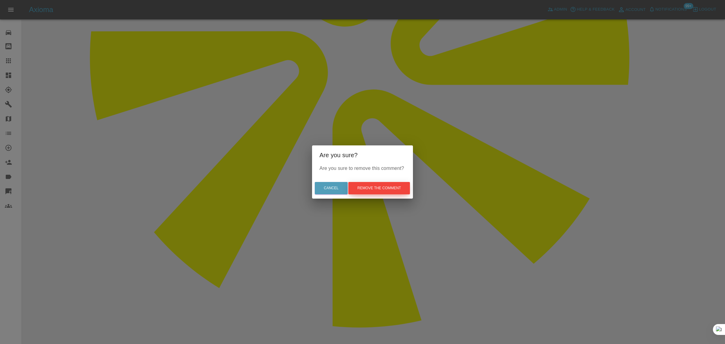
click at [385, 183] on button "Remove the comment" at bounding box center [379, 188] width 62 height 12
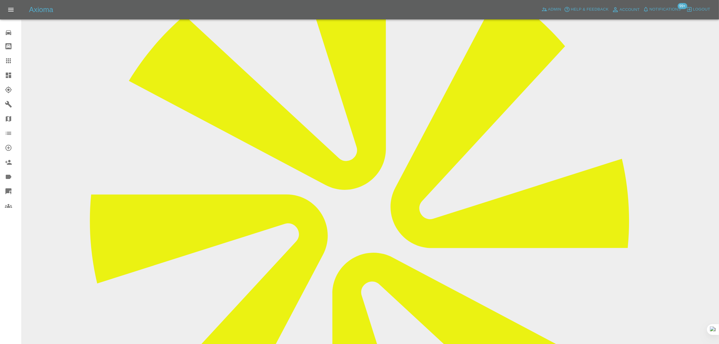
scroll to position [151, 0]
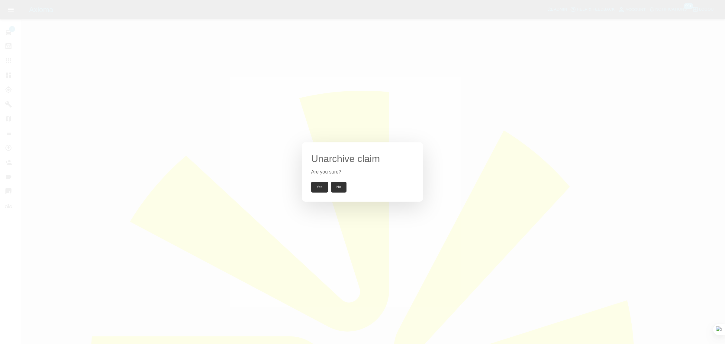
click at [319, 187] on button "Yes" at bounding box center [319, 187] width 17 height 11
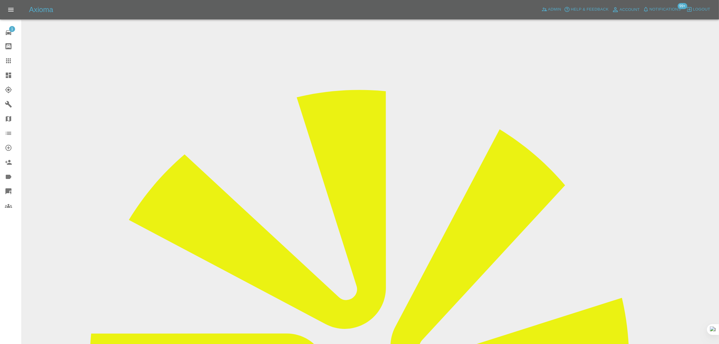
click at [12, 59] on div at bounding box center [13, 60] width 17 height 7
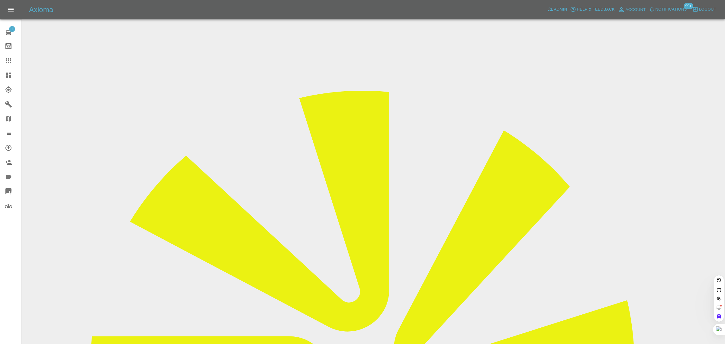
paste input "[EMAIL_ADDRESS][DOMAIN_NAME]"
type input "[EMAIL_ADDRESS][DOMAIN_NAME]"
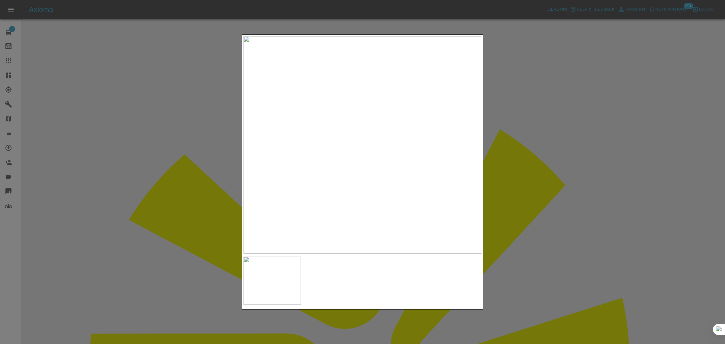
click at [14, 58] on div at bounding box center [362, 172] width 725 height 344
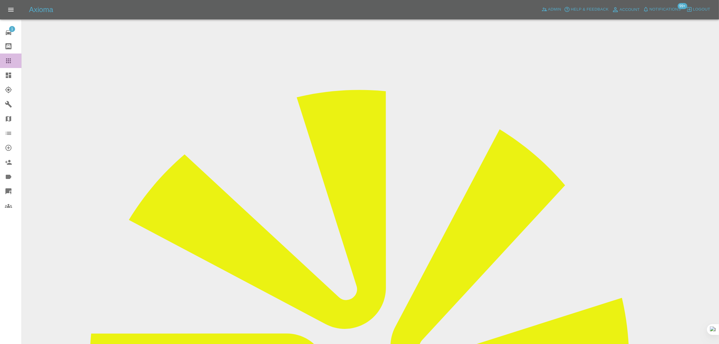
click at [6, 60] on icon at bounding box center [8, 60] width 5 height 5
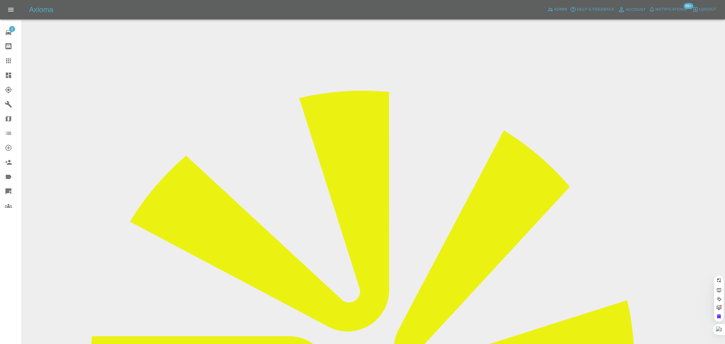
paste input "[EMAIL_ADDRESS][DOMAIN_NAME]"
type input "[EMAIL_ADDRESS][DOMAIN_NAME]"
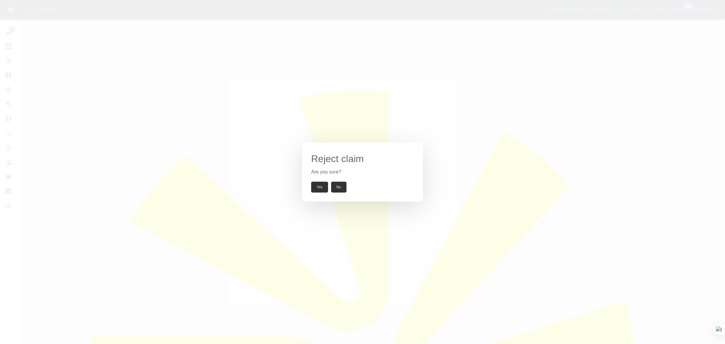
click at [322, 189] on button "Yes" at bounding box center [319, 187] width 17 height 11
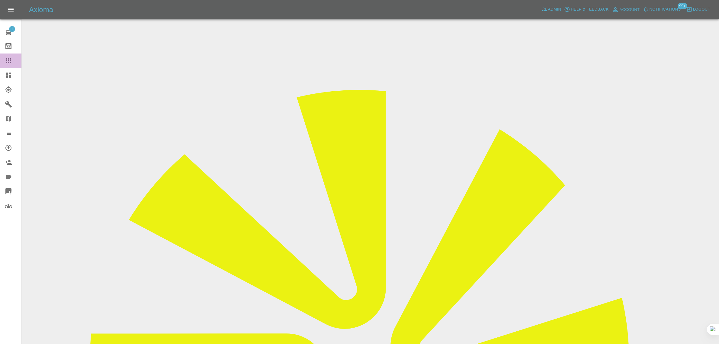
click at [11, 61] on icon at bounding box center [8, 60] width 7 height 7
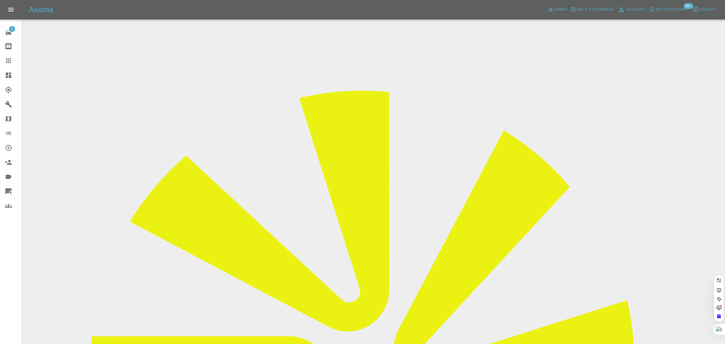
paste input "wotaboutme29@gmail."
type input "wotaboutme29@gmail"
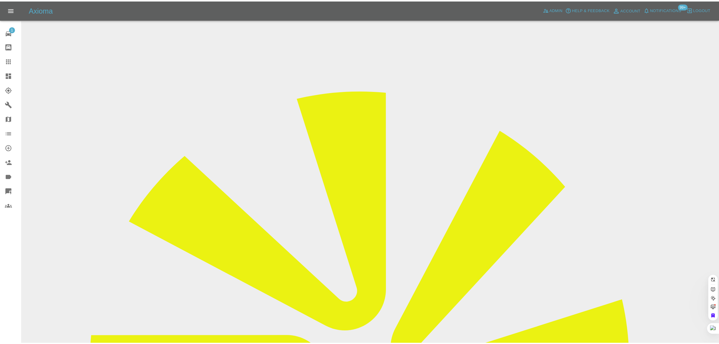
scroll to position [0, 0]
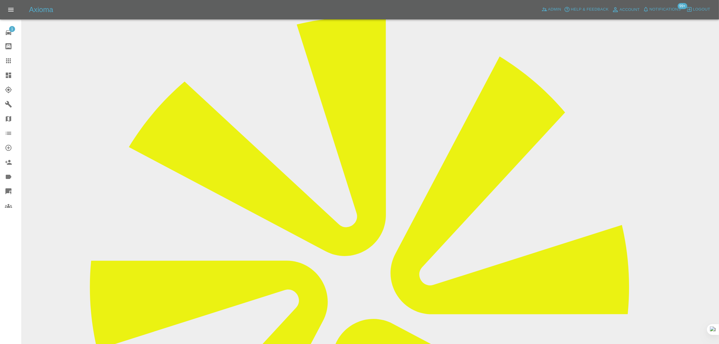
scroll to position [264, 0]
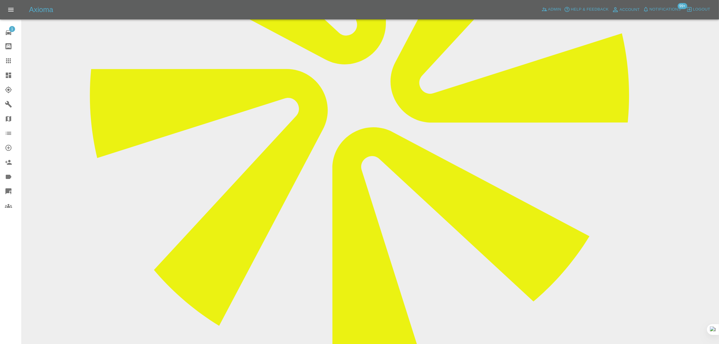
paste textarea "No it doesn't look like we're all Done I sent your company a message this morni…"
type textarea "No it doesn't look like we're all Done I sent your company a message this morni…"
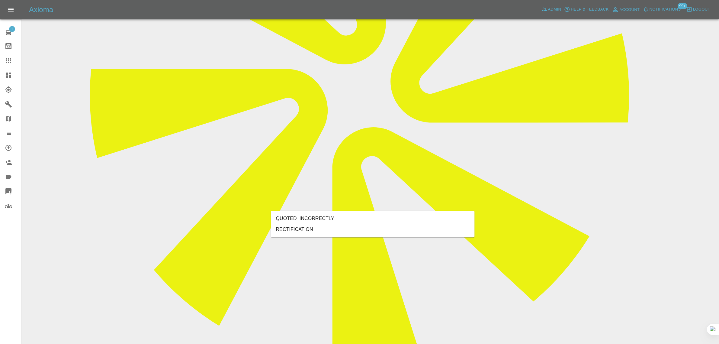
type input "rect"
click at [290, 227] on li "RECTIFICATION" at bounding box center [373, 229] width 204 height 11
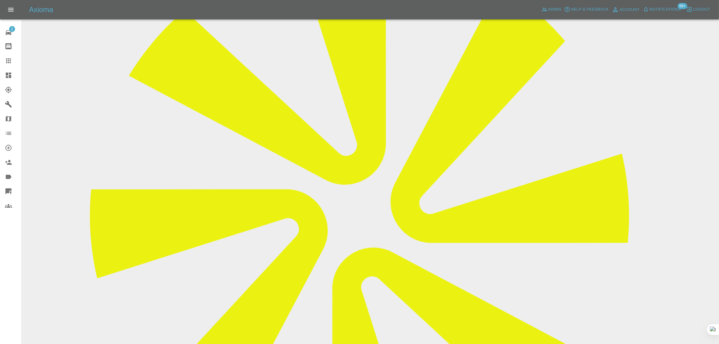
scroll to position [0, 0]
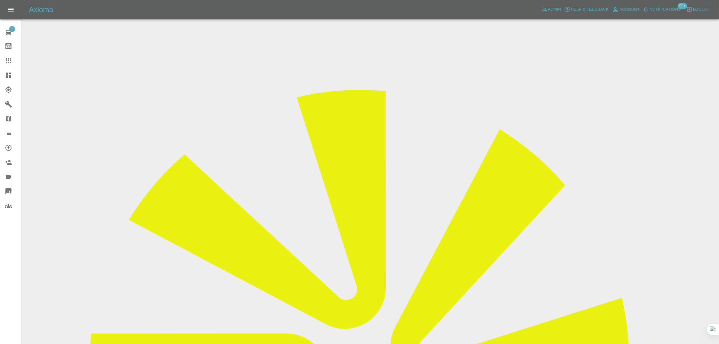
click at [0, 0] on input "Choose images" at bounding box center [0, 0] width 0 height 0
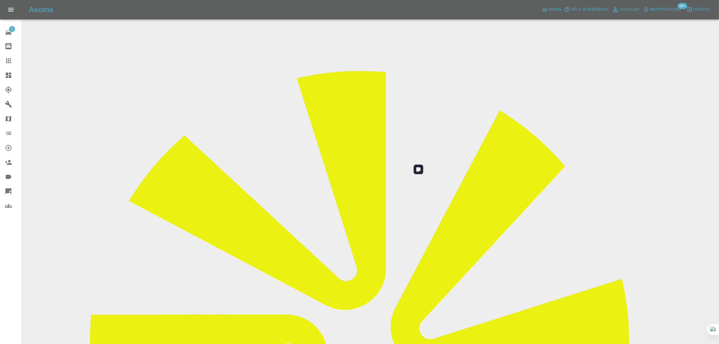
scroll to position [30, 0]
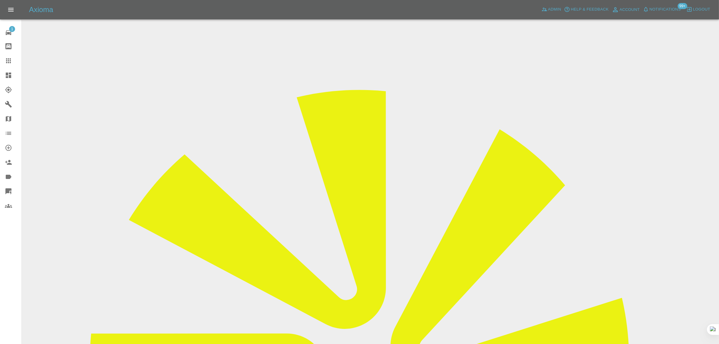
click at [15, 62] on div at bounding box center [13, 60] width 17 height 7
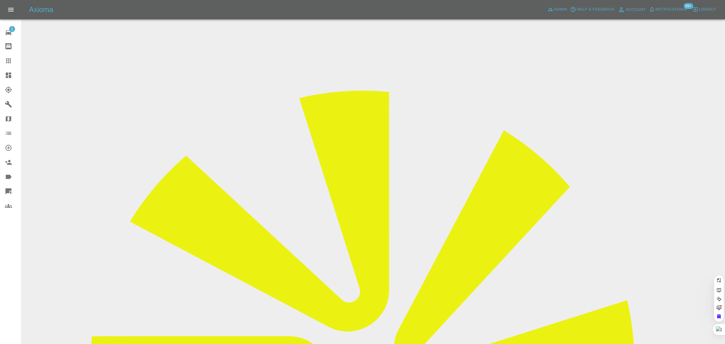
paste input "[EMAIL_ADDRESS][DOMAIN_NAME]"
type input "[EMAIL_ADDRESS][DOMAIN_NAME]"
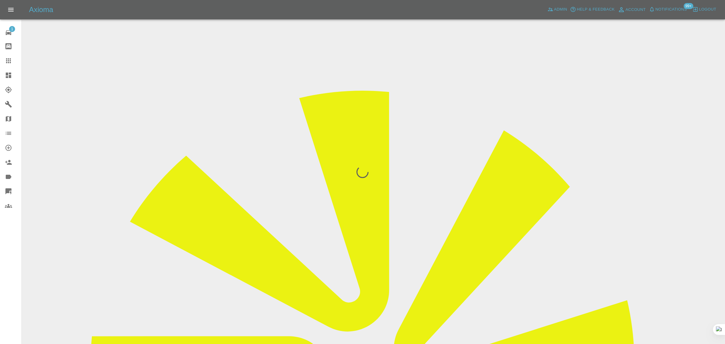
click at [11, 255] on div "1 Repair home Bodyshop home Claims Dashboard Explorer Garages Map Organization …" at bounding box center [11, 172] width 22 height 344
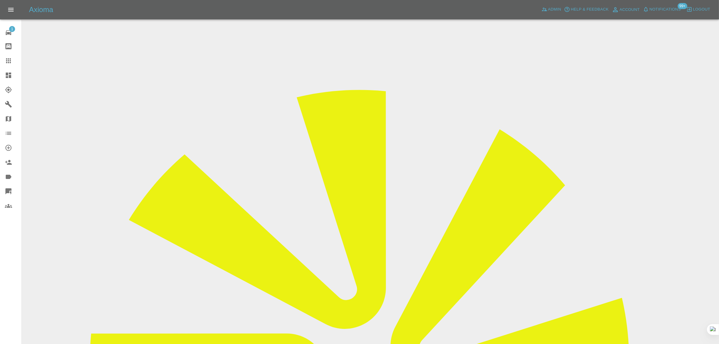
click at [0, 0] on input "Choose images" at bounding box center [0, 0] width 0 height 0
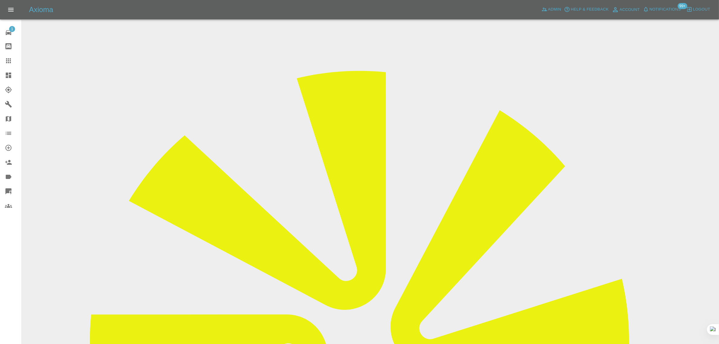
scroll to position [30, 0]
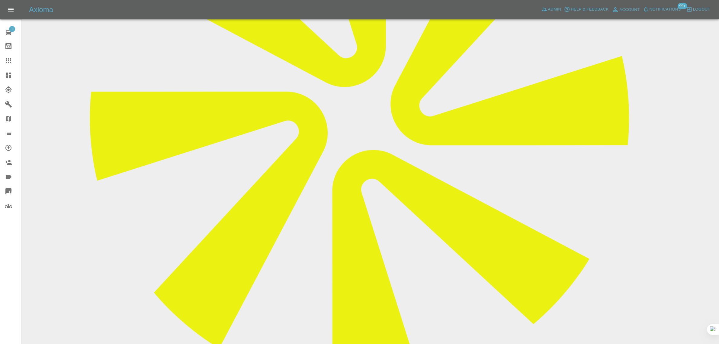
scroll to position [100, 0]
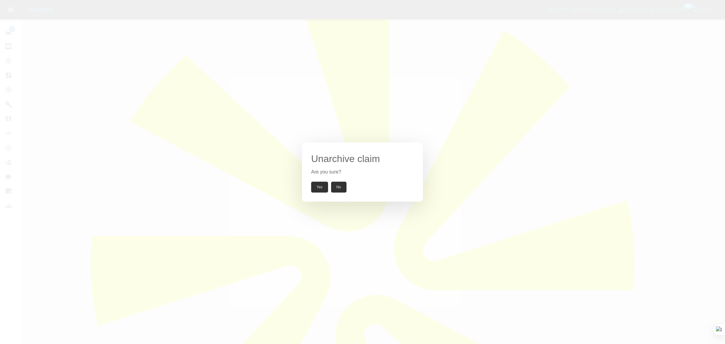
click at [319, 190] on button "Yes" at bounding box center [319, 187] width 17 height 11
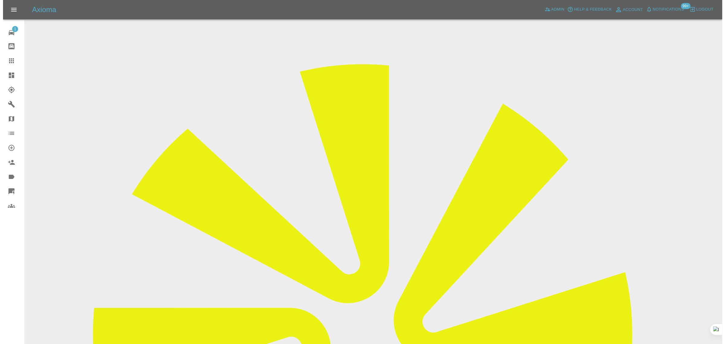
scroll to position [0, 0]
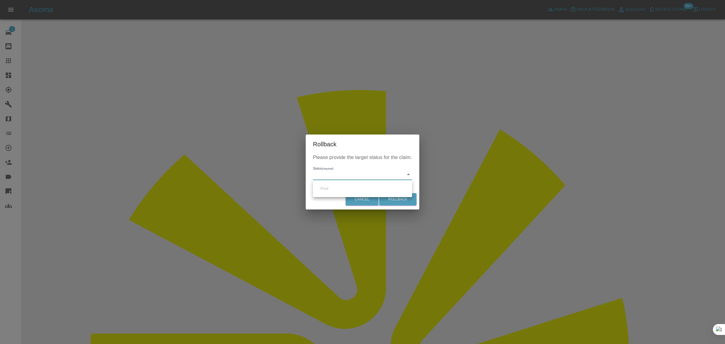
click at [343, 189] on ul "Fnol" at bounding box center [362, 188] width 99 height 17
click at [318, 204] on div at bounding box center [362, 172] width 725 height 344
click at [356, 203] on button "Cancel" at bounding box center [362, 199] width 33 height 12
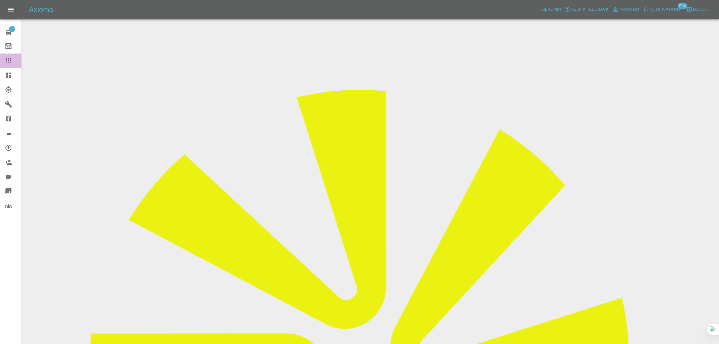
click at [10, 61] on icon at bounding box center [8, 60] width 5 height 5
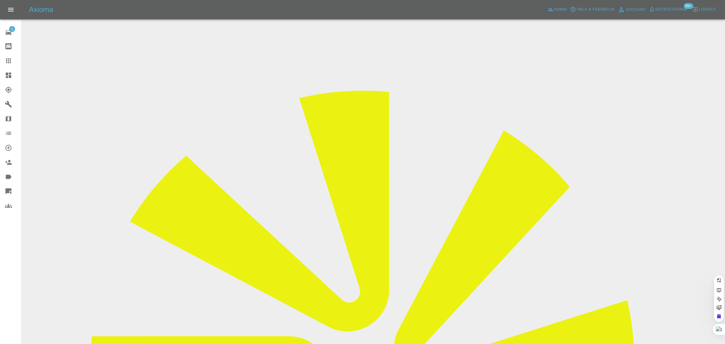
paste input "[PERSON_NAME][EMAIL_ADDRESS][PERSON_NAME][DOMAIN_NAME]"
type input "[PERSON_NAME][EMAIL_ADDRESS][PERSON_NAME][DOMAIN_NAME]"
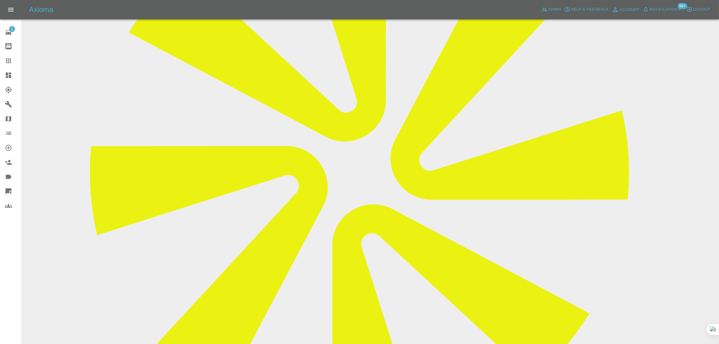
scroll to position [220, 0]
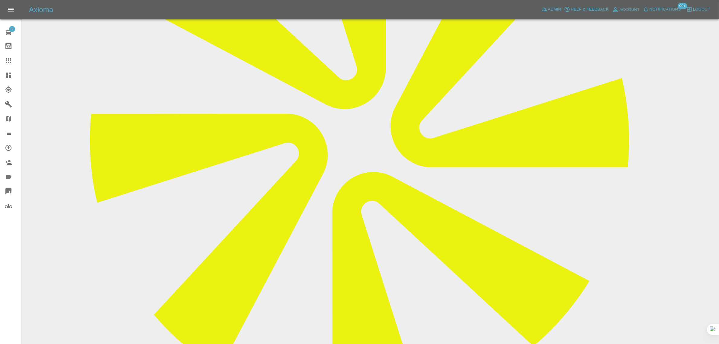
paste textarea "Further to my request I realised that I do not have access to a power supply an…"
type textarea "Further to my request I realised that I do not have access to a power supply an…"
drag, startPoint x: 600, startPoint y: 32, endPoint x: 598, endPoint y: 37, distance: 5.4
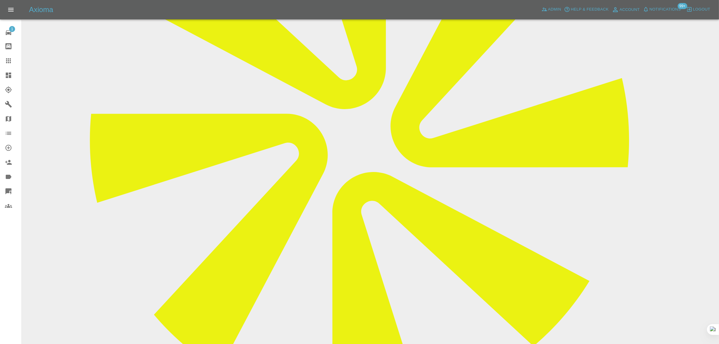
type input "space"
click at [562, 50] on li "NO_SPACE_OR_POWER" at bounding box center [598, 48] width 204 height 11
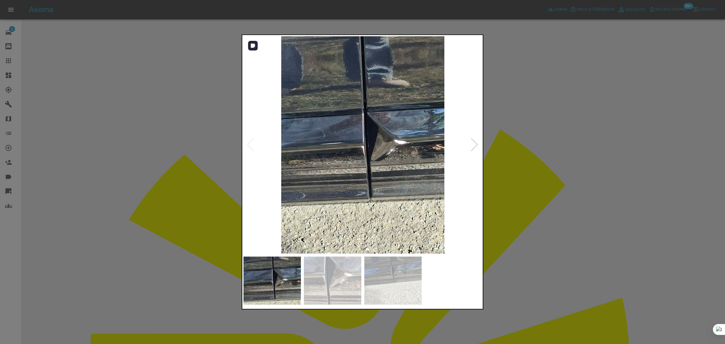
click at [478, 147] on div at bounding box center [474, 144] width 8 height 13
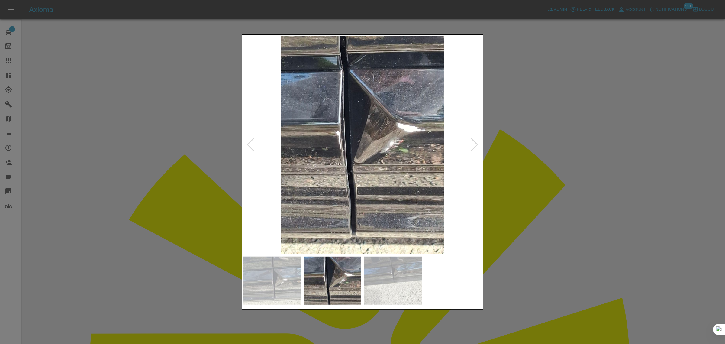
click at [478, 147] on div at bounding box center [474, 144] width 8 height 13
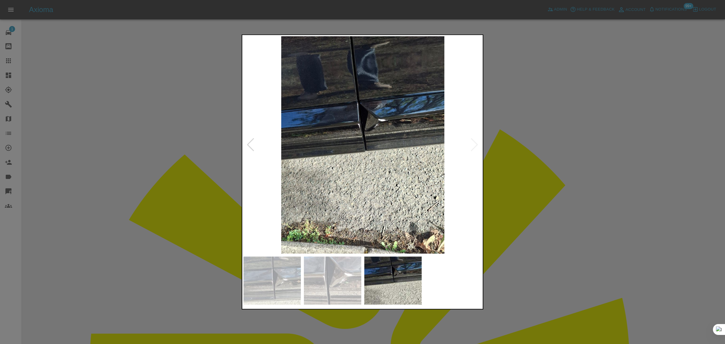
click at [478, 147] on img at bounding box center [363, 144] width 239 height 217
click at [131, 214] on div at bounding box center [362, 172] width 725 height 344
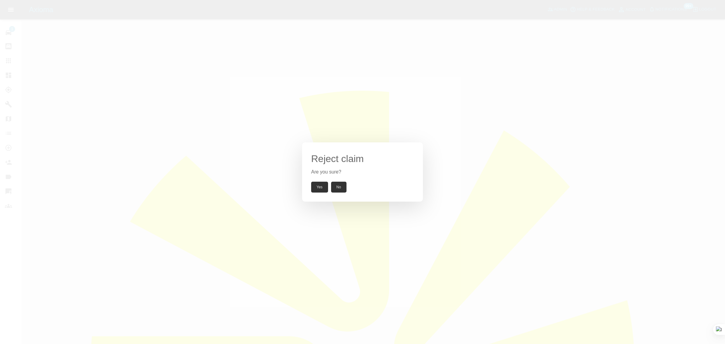
click at [319, 188] on button "Yes" at bounding box center [319, 187] width 17 height 11
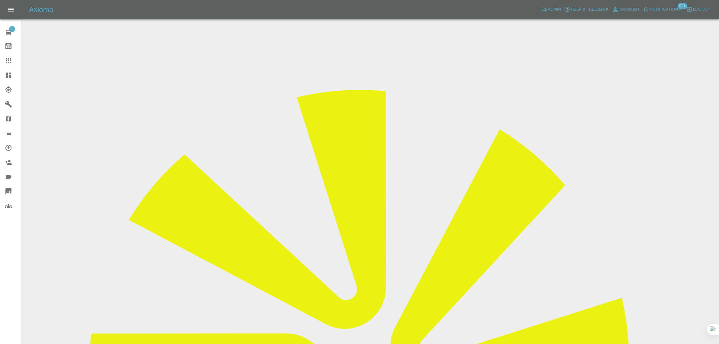
click at [8, 63] on icon at bounding box center [8, 60] width 5 height 5
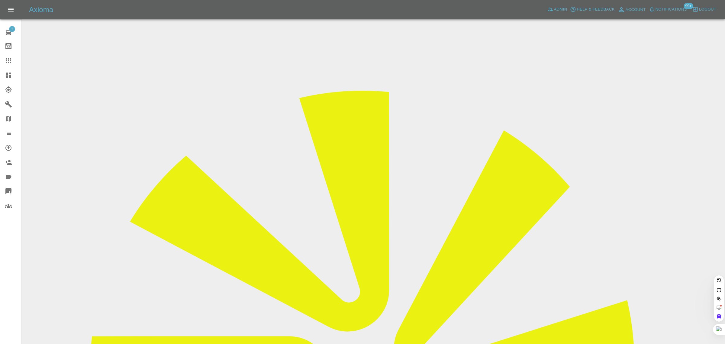
paste input "[EMAIL_ADDRESS][DOMAIN_NAME]"
type input "[EMAIL_ADDRESS][DOMAIN_NAME]"
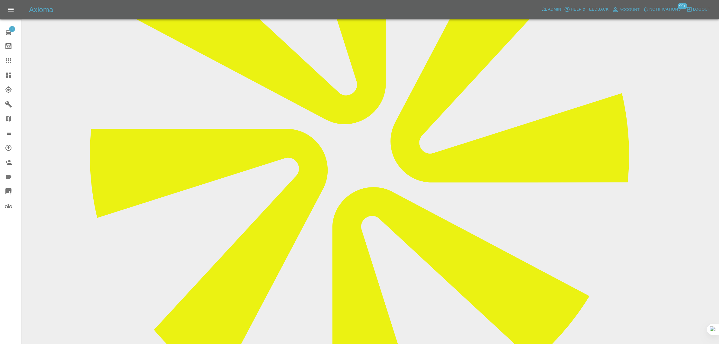
scroll to position [227, 0]
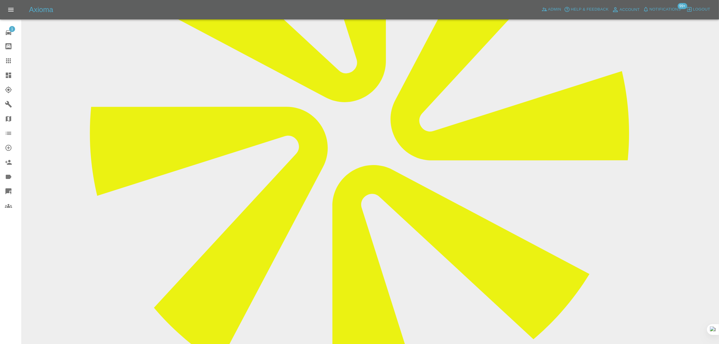
paste textarea "[DATE] is the day my cars bodywork is due to done. The weather looks inclement.…"
type textarea "[DATE] is the day my cars bodywork is due to done. The weather looks inclement.…"
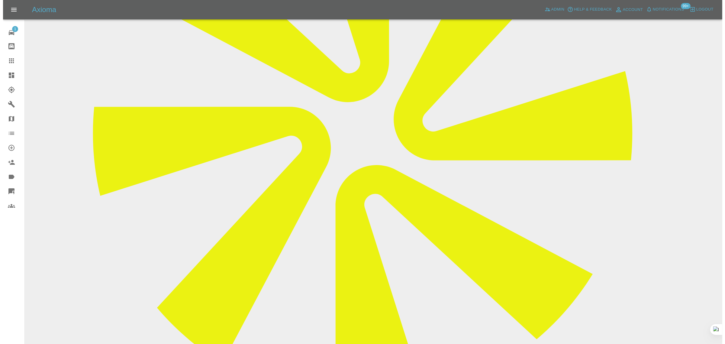
scroll to position [0, 0]
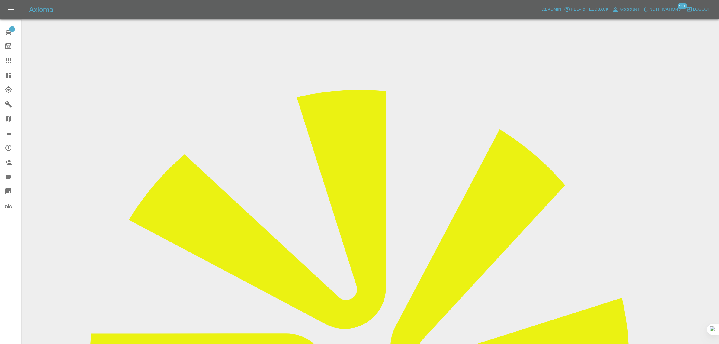
drag, startPoint x: 599, startPoint y: 92, endPoint x: 629, endPoint y: 95, distance: 30.9
drag, startPoint x: 590, startPoint y: 92, endPoint x: 649, endPoint y: 96, distance: 58.8
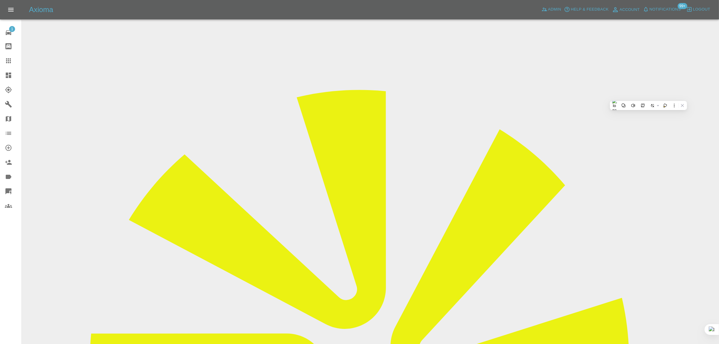
copy tr "Colour Touch"
click at [14, 59] on div at bounding box center [13, 60] width 17 height 7
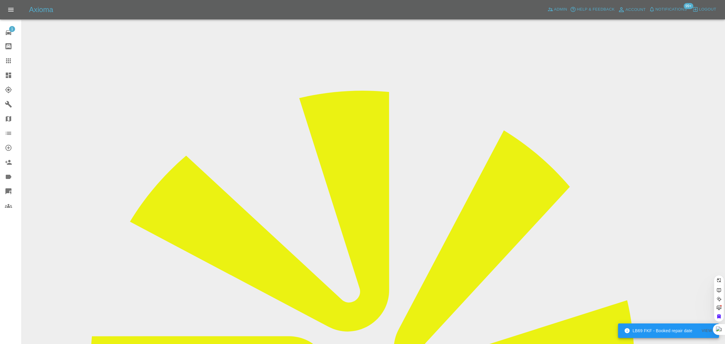
paste input "redscally@yahoo.co.uk"
type input "redscally@yahoo.co.uk"
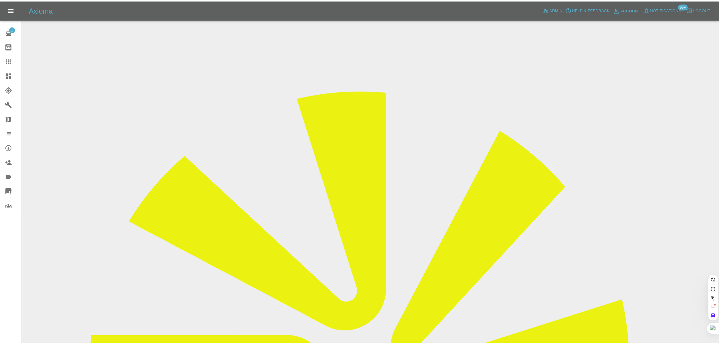
scroll to position [0, 0]
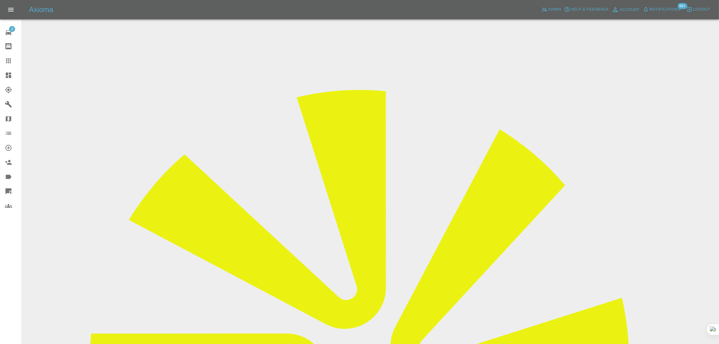
copy p "[DATE] is the day my cars bodywork is due to done. The weather looks inclement.…"
drag, startPoint x: 269, startPoint y: 225, endPoint x: 368, endPoint y: 233, distance: 98.8
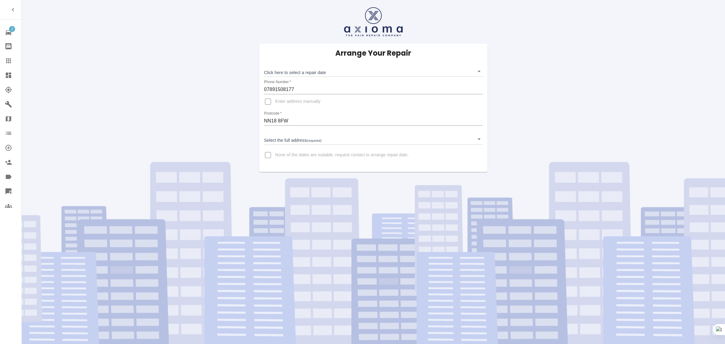
click at [268, 156] on input "None of the dates are suitable, request contact to arrange repair date." at bounding box center [268, 155] width 15 height 15
checkbox input "true"
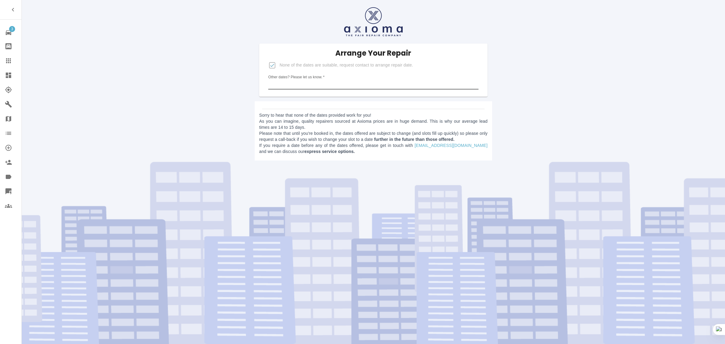
click at [313, 80] on input "Other dates? Please let us know.   *" at bounding box center [373, 85] width 210 height 10
paste input "I need it done before that date. Have you anything else ?"
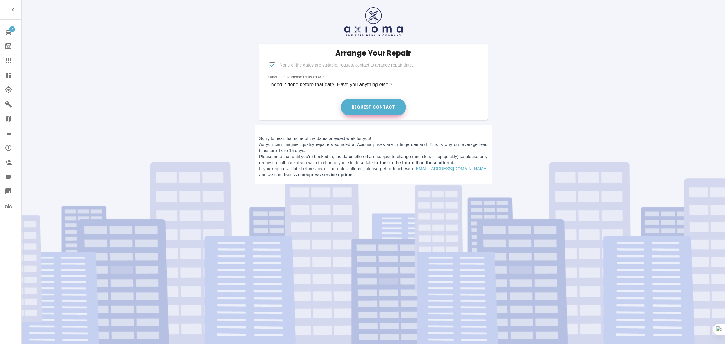
type input "I need it done before that date. Have you anything else ?"
click at [398, 112] on button "Request contact" at bounding box center [373, 107] width 65 height 17
